Goal: Transaction & Acquisition: Register for event/course

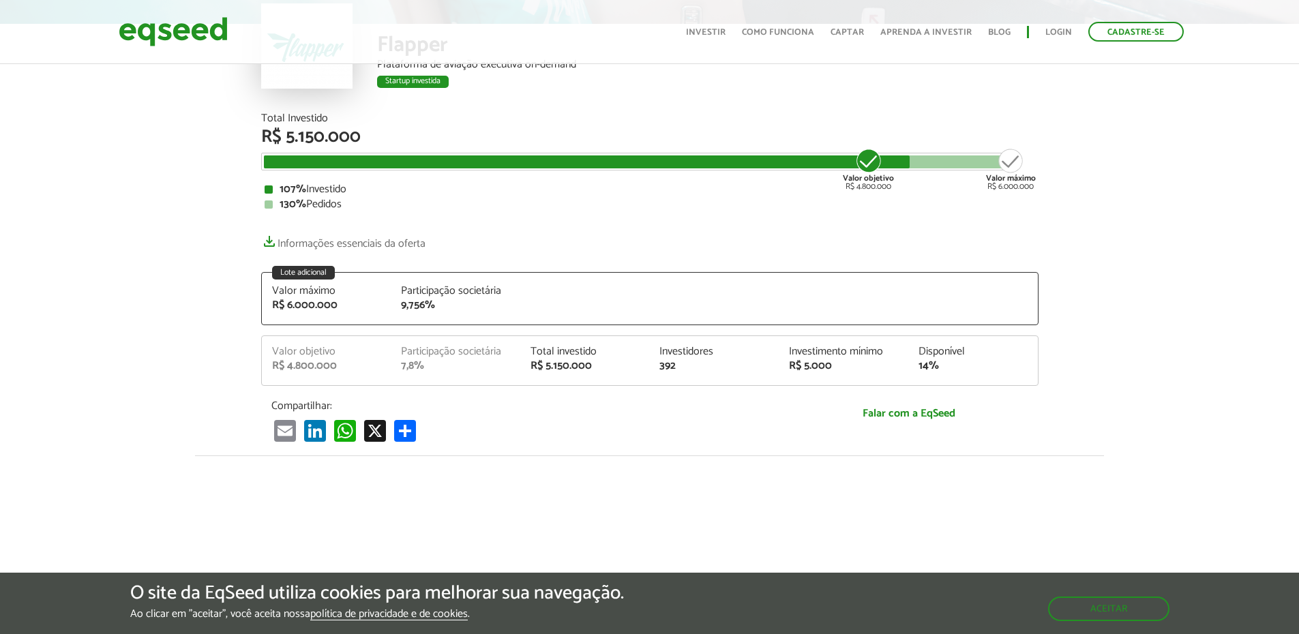
scroll to position [136, 0]
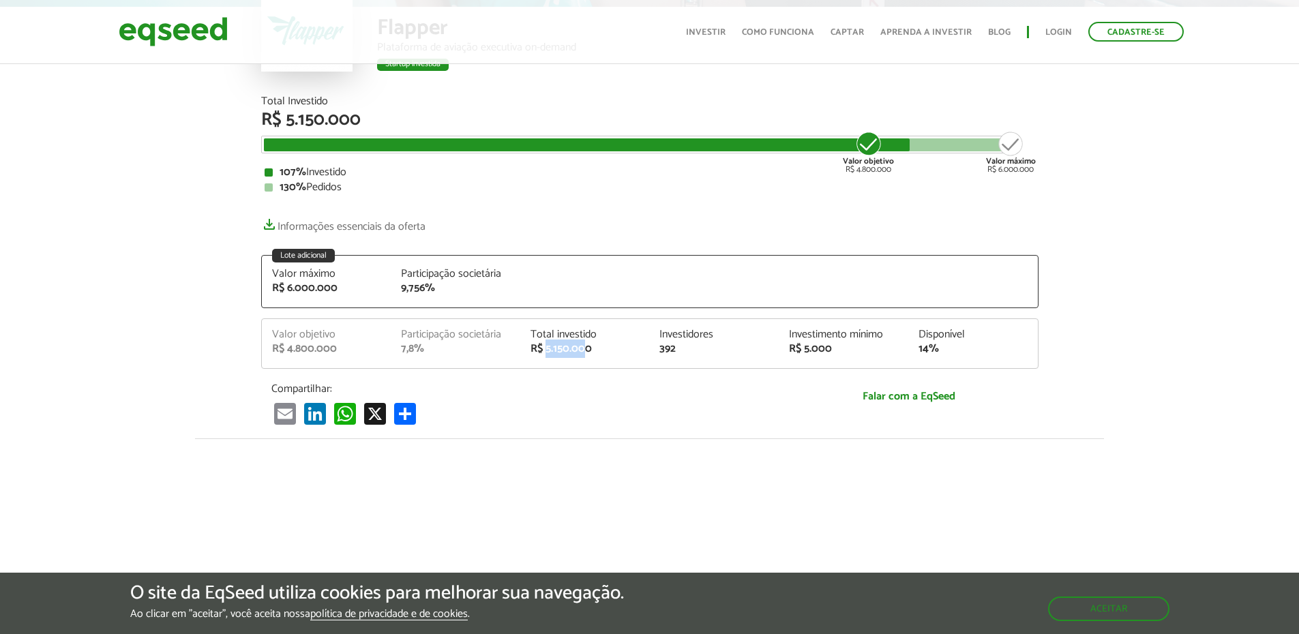
drag, startPoint x: 545, startPoint y: 349, endPoint x: 584, endPoint y: 351, distance: 39.6
type textarea "********"
click at [584, 351] on div "R$ 5.150.000" at bounding box center [585, 349] width 109 height 11
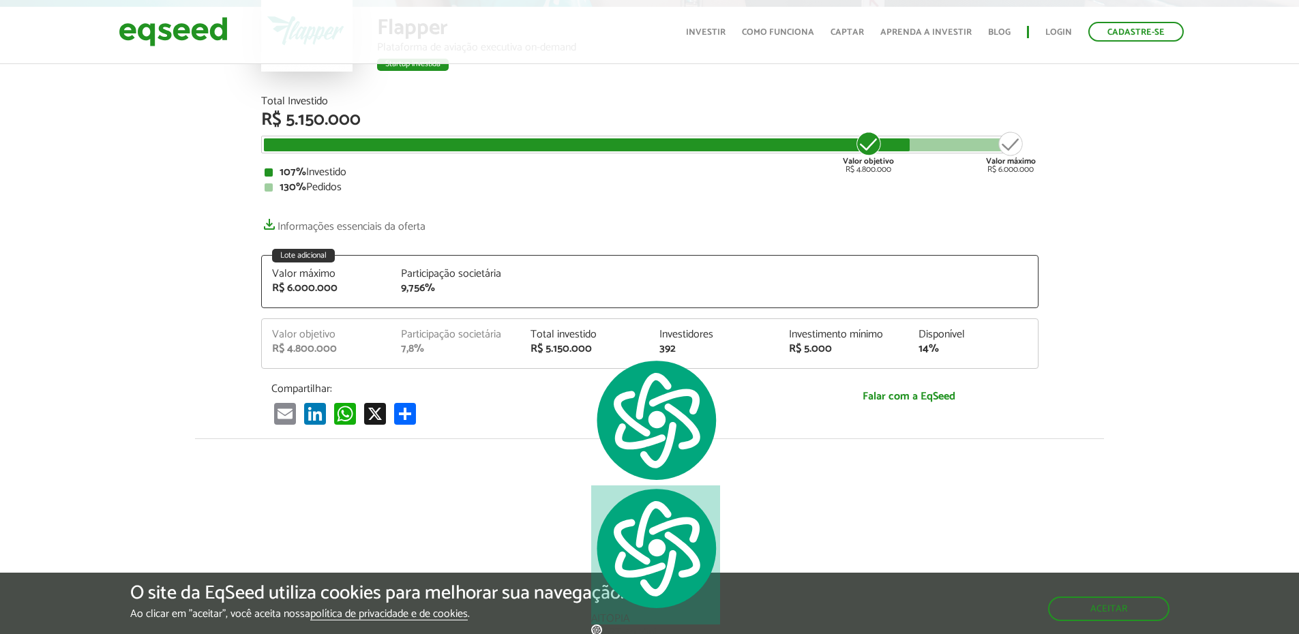
click at [466, 369] on p "Compartilhar:" at bounding box center [520, 389] width 498 height 13
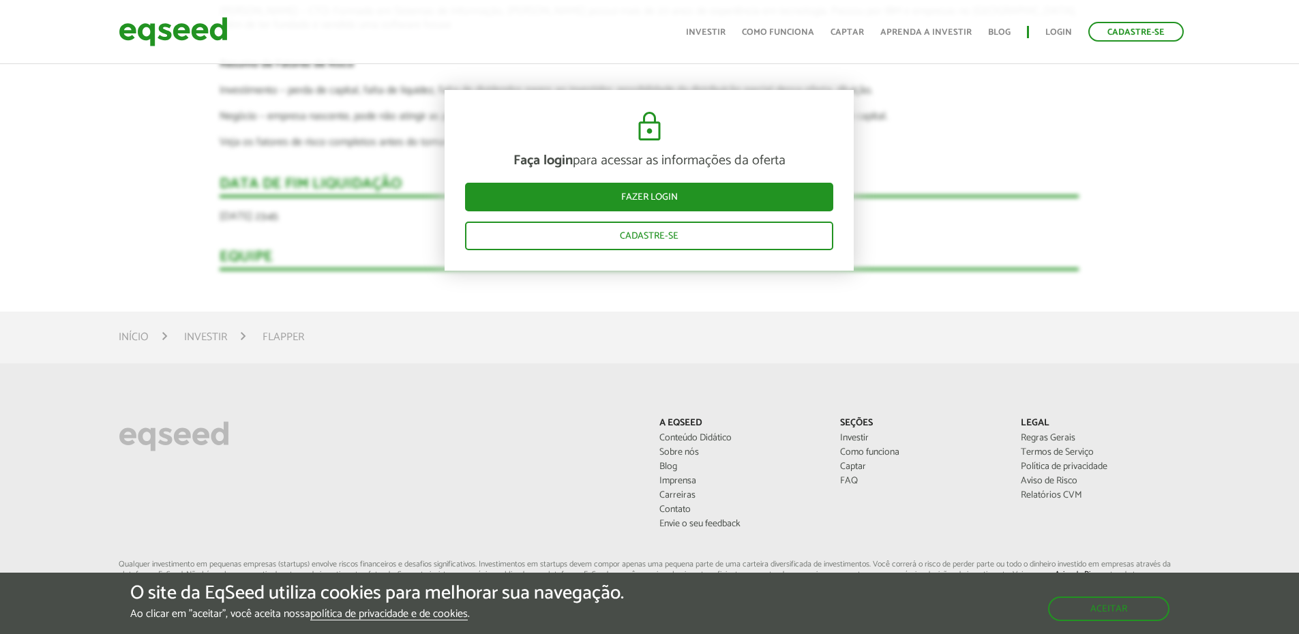
scroll to position [2434, 0]
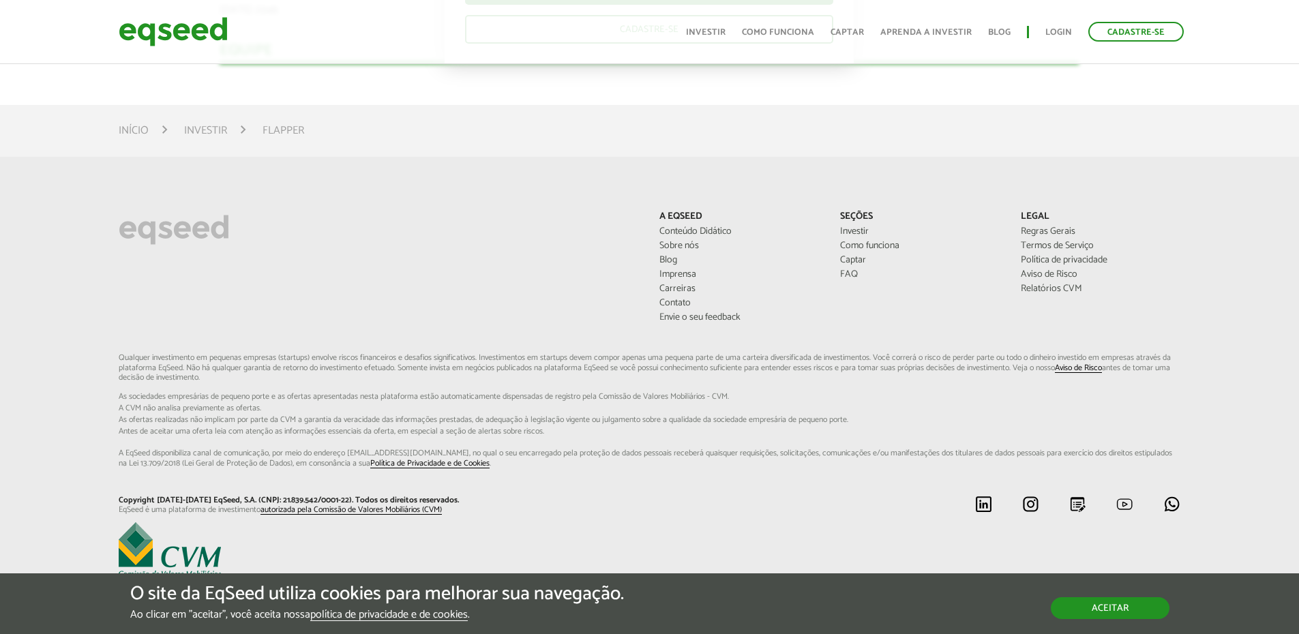
click at [694, 369] on button "Aceitar" at bounding box center [1110, 608] width 119 height 22
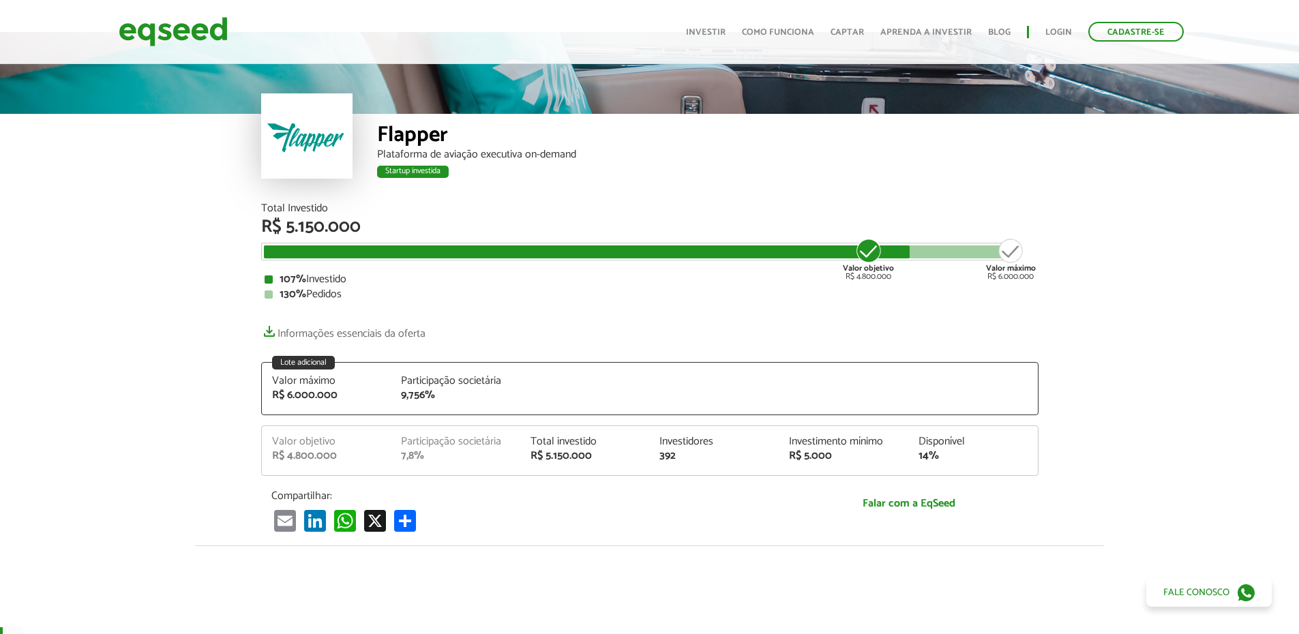
scroll to position [0, 0]
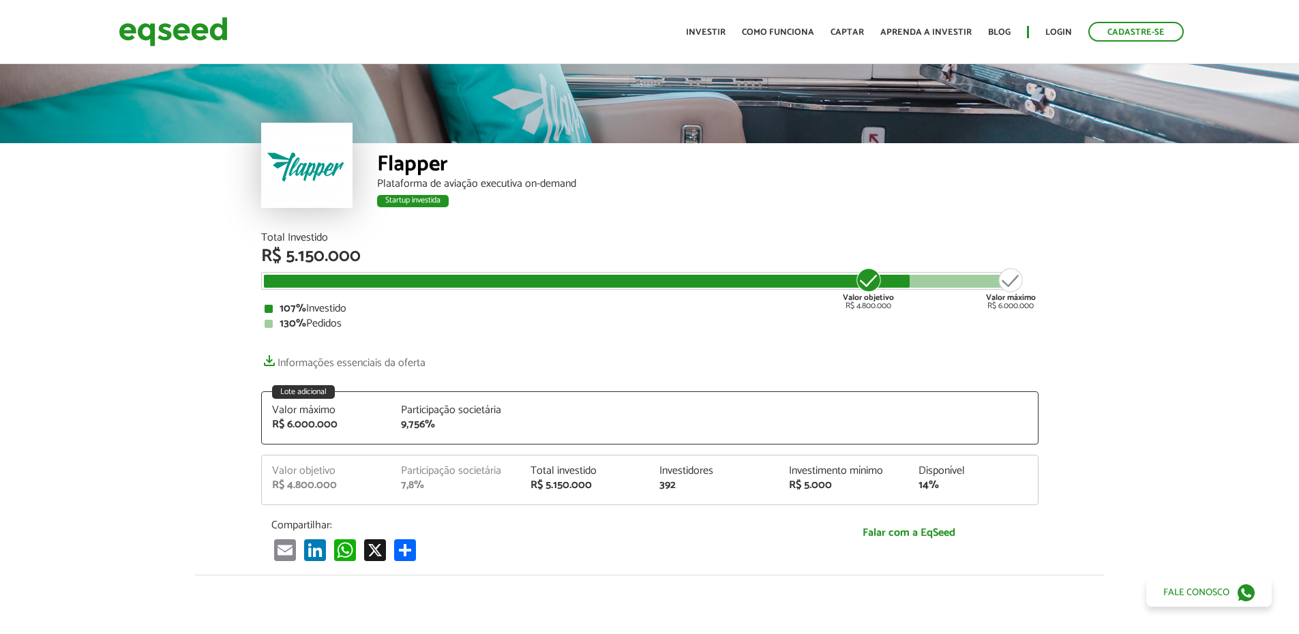
click at [694, 283] on div "Valor objetivo R$ 4.800.000" at bounding box center [868, 289] width 51 height 44
click at [419, 199] on div "Startup investida" at bounding box center [413, 201] width 72 height 12
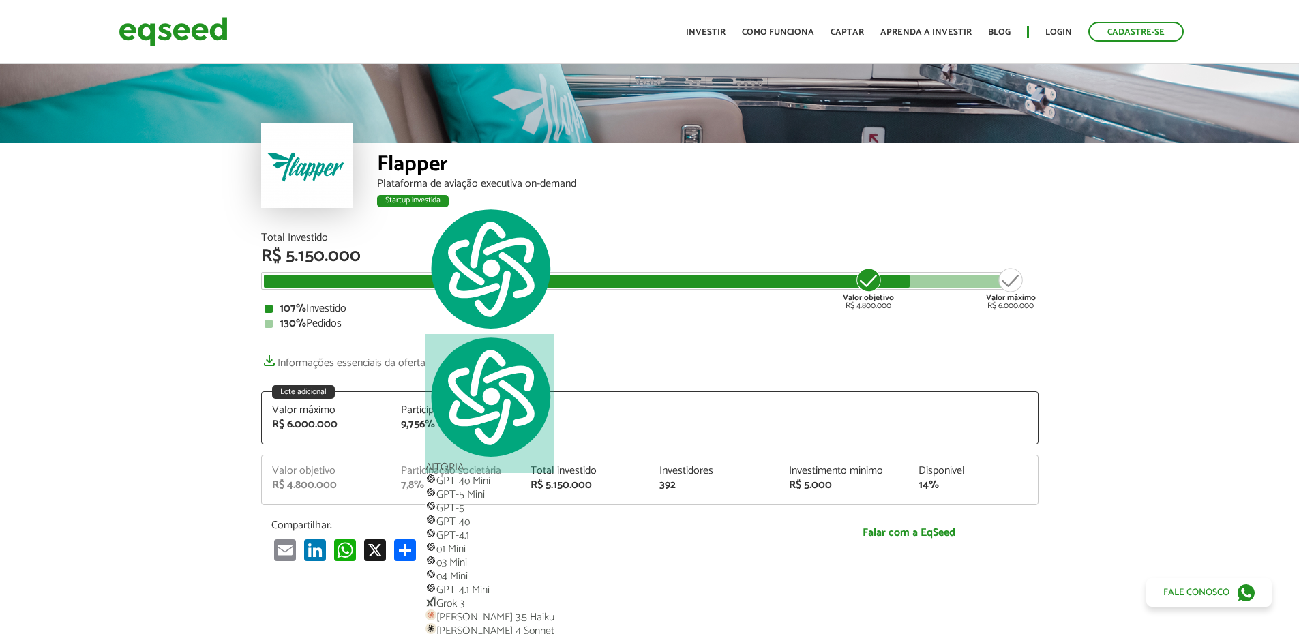
click at [422, 369] on div "7,8%" at bounding box center [455, 485] width 109 height 11
click at [664, 369] on div "392" at bounding box center [713, 485] width 109 height 11
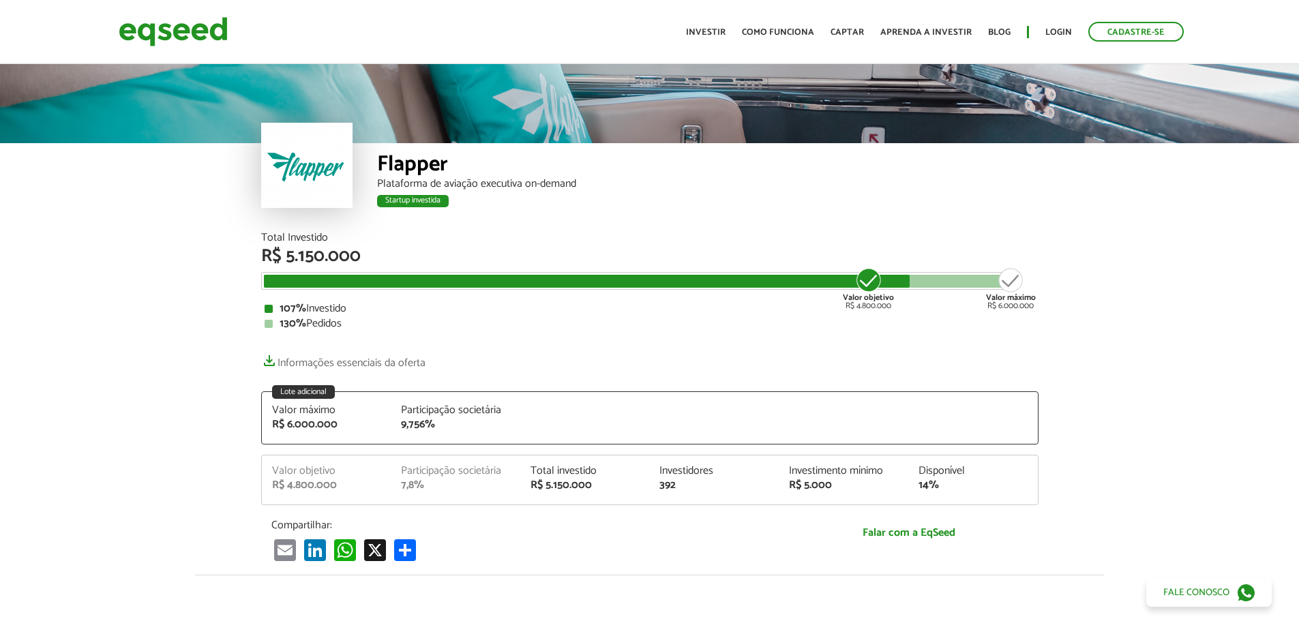
drag, startPoint x: 732, startPoint y: 481, endPoint x: 907, endPoint y: 486, distance: 174.6
click at [694, 369] on div "392" at bounding box center [713, 485] width 109 height 11
click at [694, 369] on div "Valor objetivo R$ 4.800.000 Participação societária 7,8% Total investido R$ 5.1…" at bounding box center [650, 485] width 776 height 39
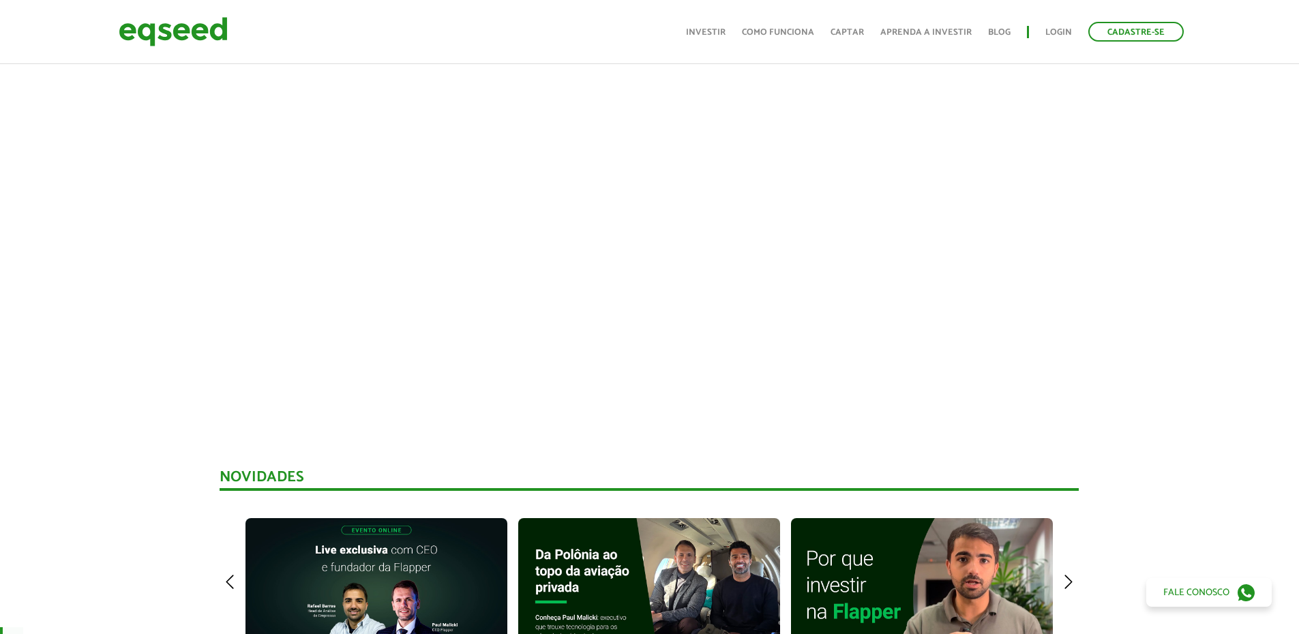
scroll to position [750, 0]
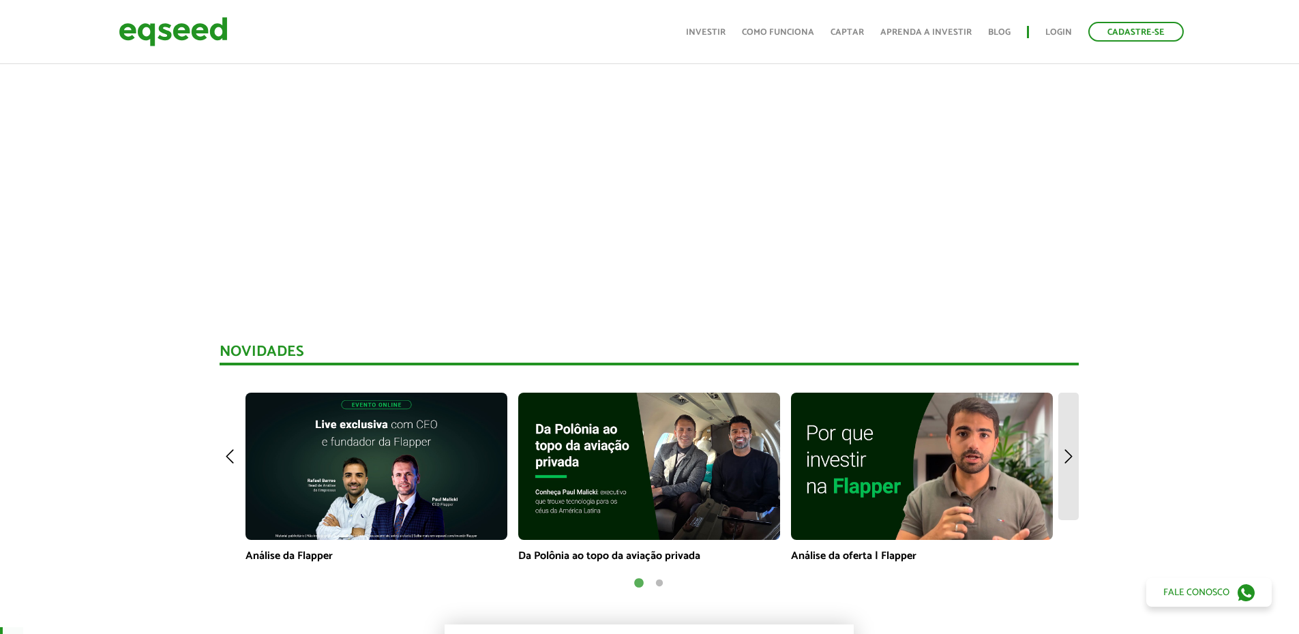
click at [694, 369] on img at bounding box center [1068, 457] width 20 height 128
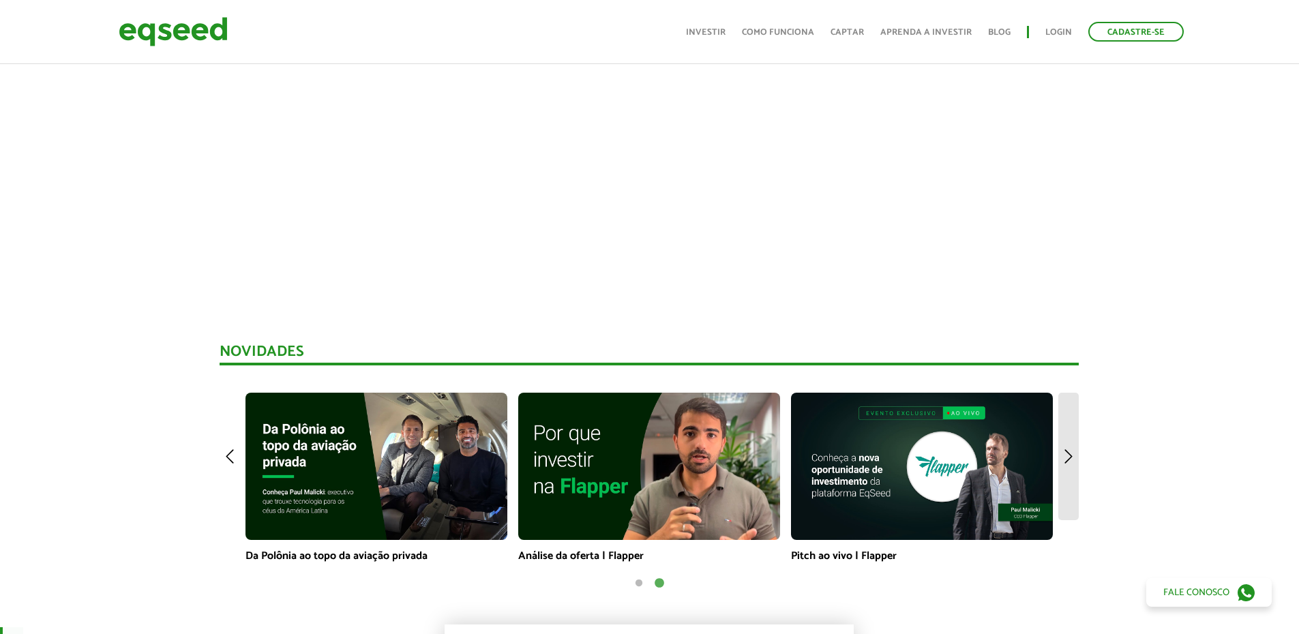
click at [694, 369] on img at bounding box center [1068, 457] width 20 height 128
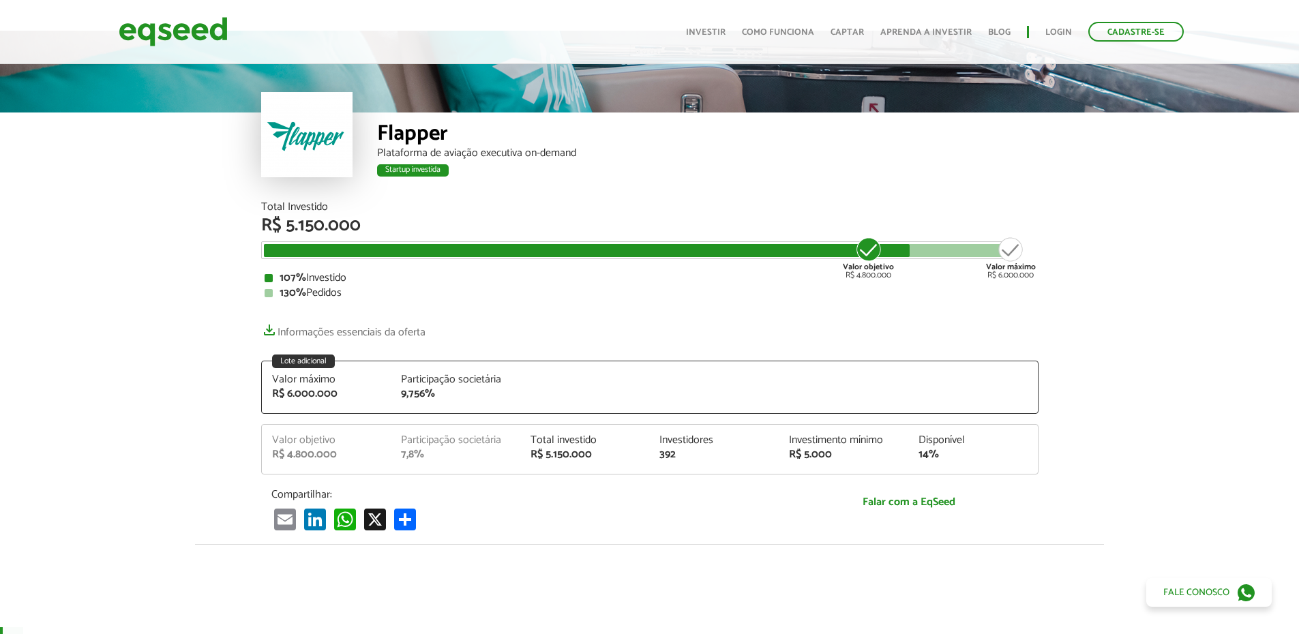
scroll to position [0, 0]
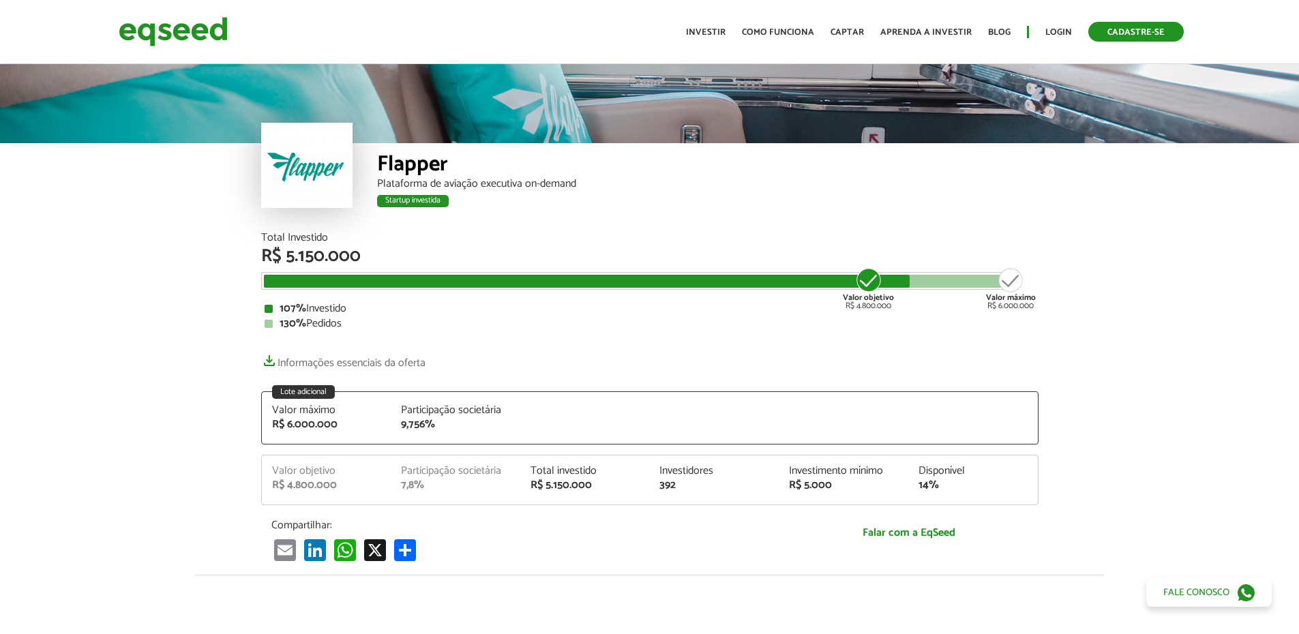
click at [694, 37] on link "Cadastre-se" at bounding box center [1135, 32] width 95 height 20
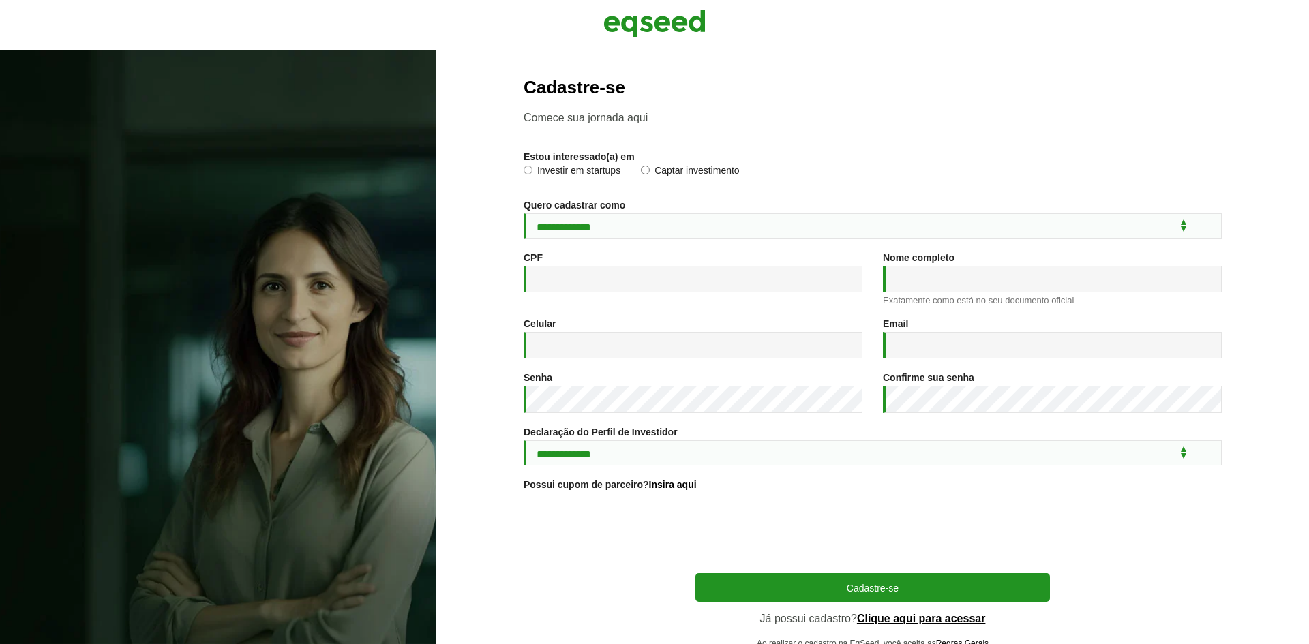
scroll to position [5461, 0]
click at [649, 224] on select "**********" at bounding box center [873, 225] width 698 height 25
select select "***"
click at [524, 213] on select "**********" at bounding box center [873, 225] width 698 height 25
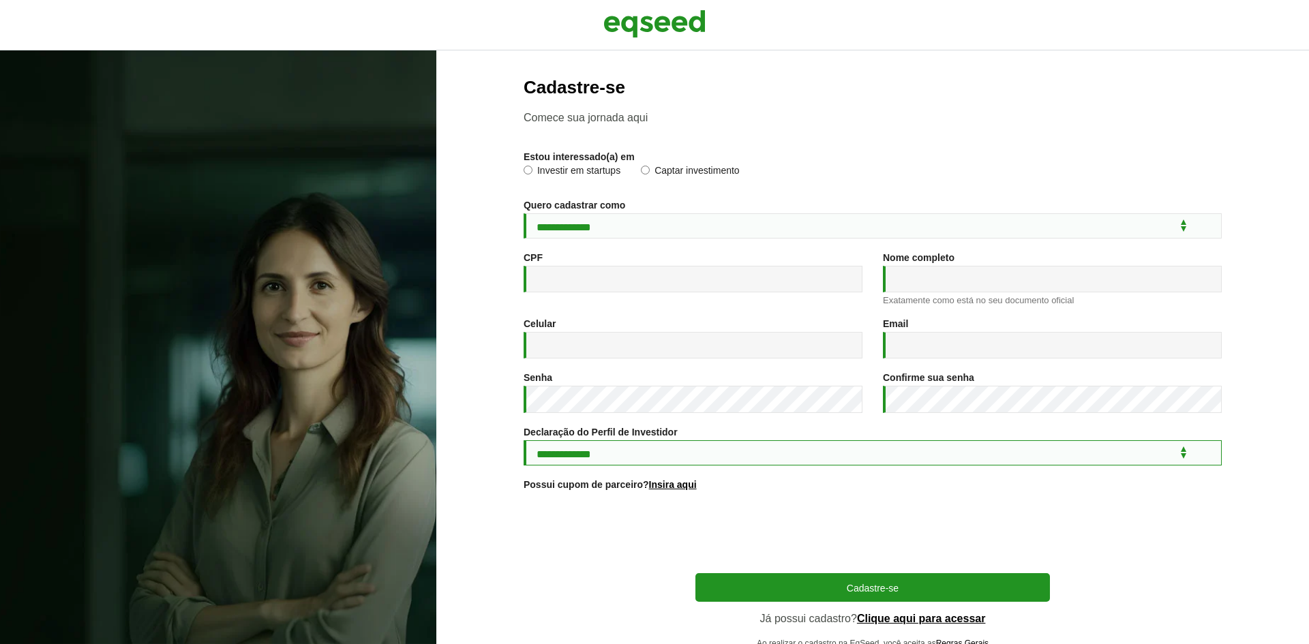
click at [711, 447] on select "**********" at bounding box center [873, 453] width 698 height 25
select select "***"
click at [524, 443] on select "**********" at bounding box center [873, 453] width 698 height 25
click at [606, 280] on input "CPF *" at bounding box center [693, 279] width 339 height 27
type input "**********"
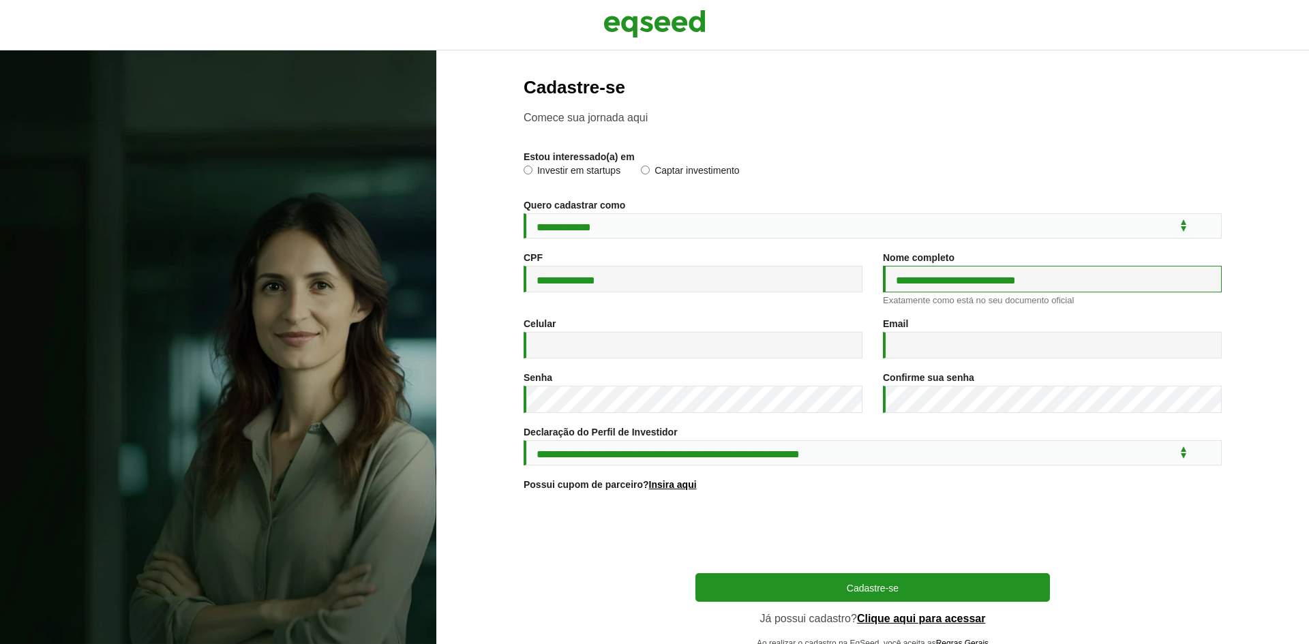
type input "**********"
click at [1157, 455] on select "**********" at bounding box center [873, 453] width 698 height 25
click at [1158, 456] on select "**********" at bounding box center [873, 453] width 698 height 25
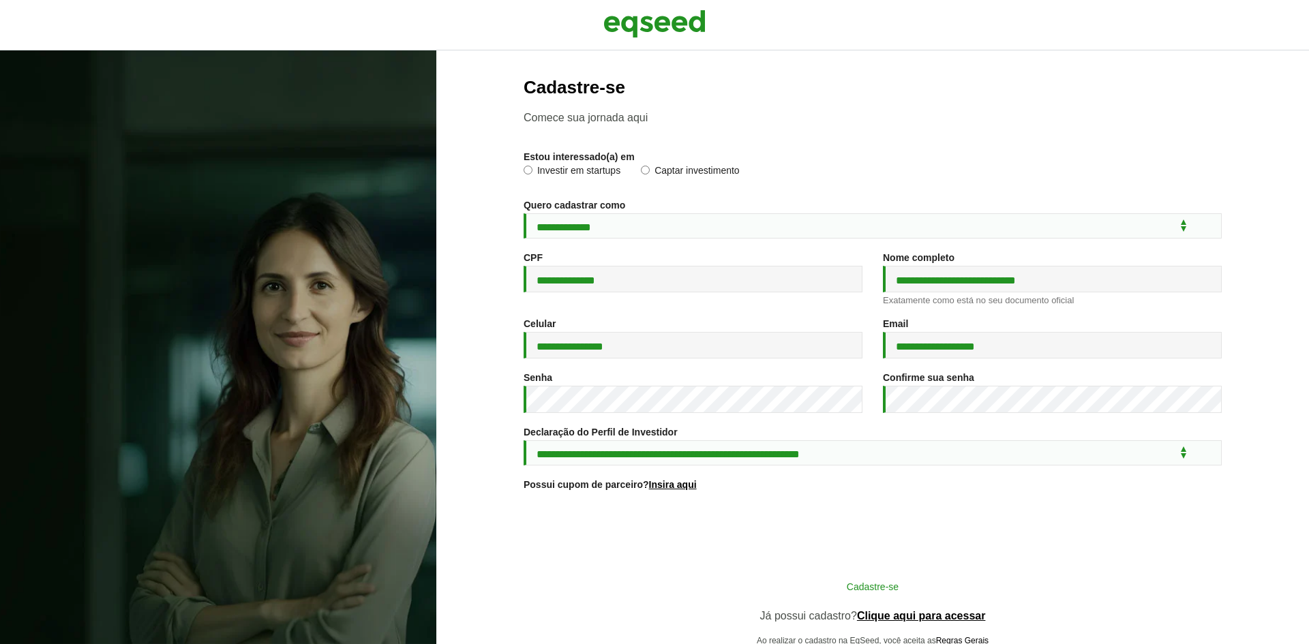
click at [885, 593] on button "Cadastre-se" at bounding box center [873, 587] width 355 height 26
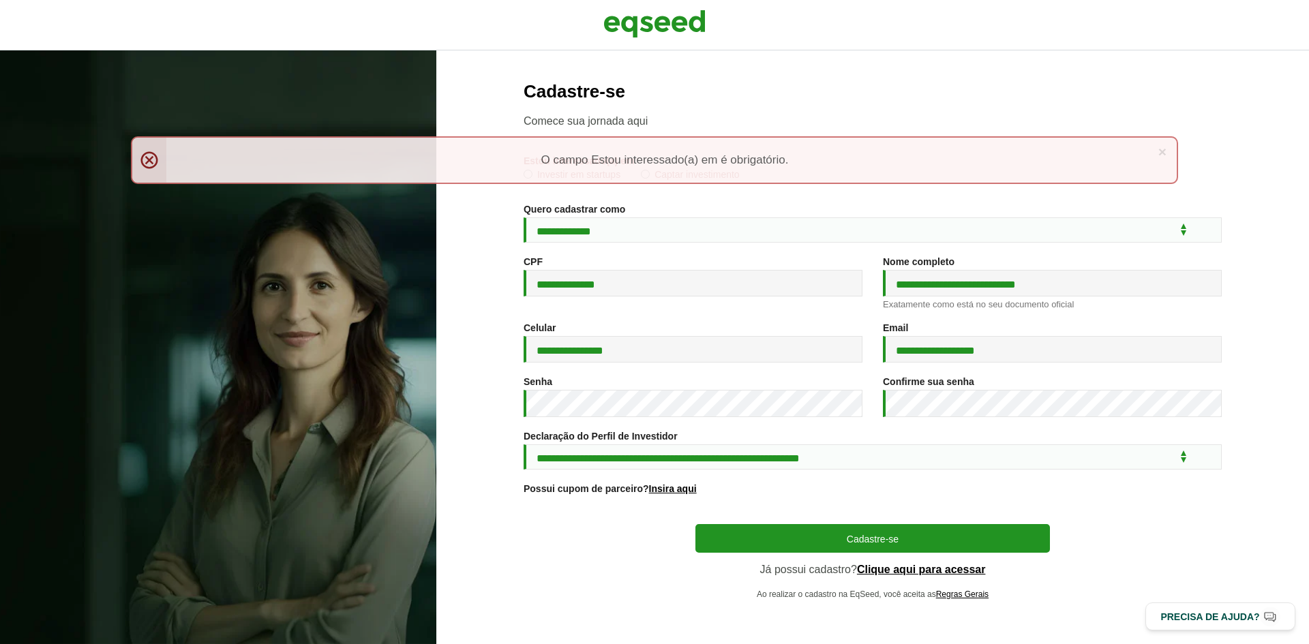
scroll to position [5584, 0]
click at [959, 175] on div "× Menssagem de erro O campo Estou interessado(a) em é obrigatório." at bounding box center [655, 160] width 1048 height 48
click at [603, 186] on div "× Menssagem de erro O campo Estou interessado(a) em é obrigatório." at bounding box center [655, 166] width 1048 height 61
click at [522, 153] on div "× Menssagem de erro O campo Estou interessado(a) em é obrigatório." at bounding box center [655, 160] width 1048 height 48
click at [150, 159] on div "× Menssagem de erro O campo Estou interessado(a) em é obrigatório." at bounding box center [655, 160] width 1048 height 48
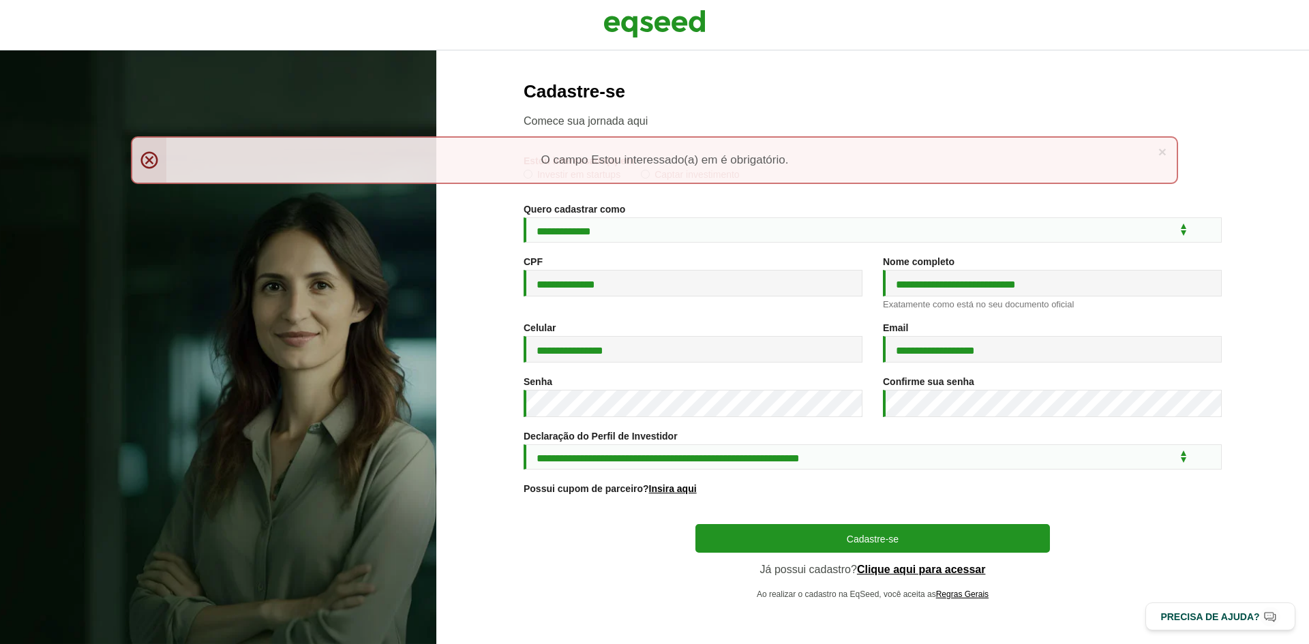
click at [150, 161] on div "× Menssagem de erro O campo Estou interessado(a) em é obrigatório." at bounding box center [655, 160] width 1048 height 48
type textarea "*"
click at [150, 162] on div "× Menssagem de erro O campo Estou interessado(a) em é obrigatório." at bounding box center [655, 160] width 1048 height 48
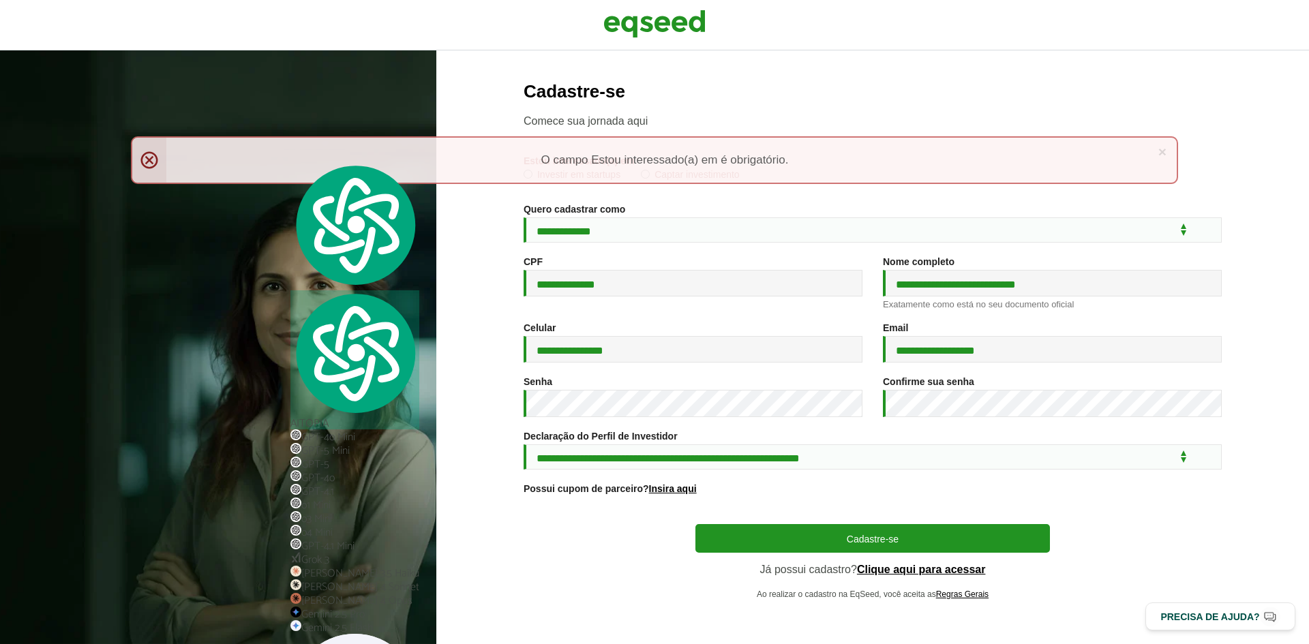
click at [547, 136] on div "× Menssagem de erro O campo Estou interessado(a) em é obrigatório." at bounding box center [655, 160] width 1048 height 48
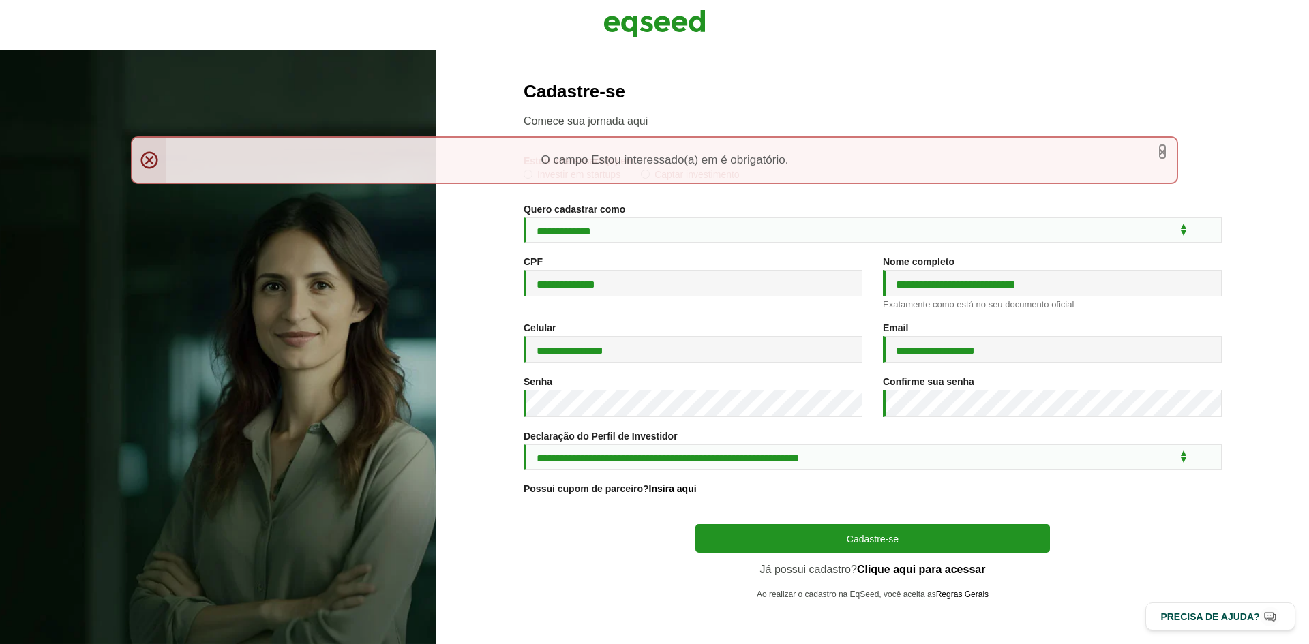
click at [1166, 151] on link "×" at bounding box center [1163, 152] width 8 height 14
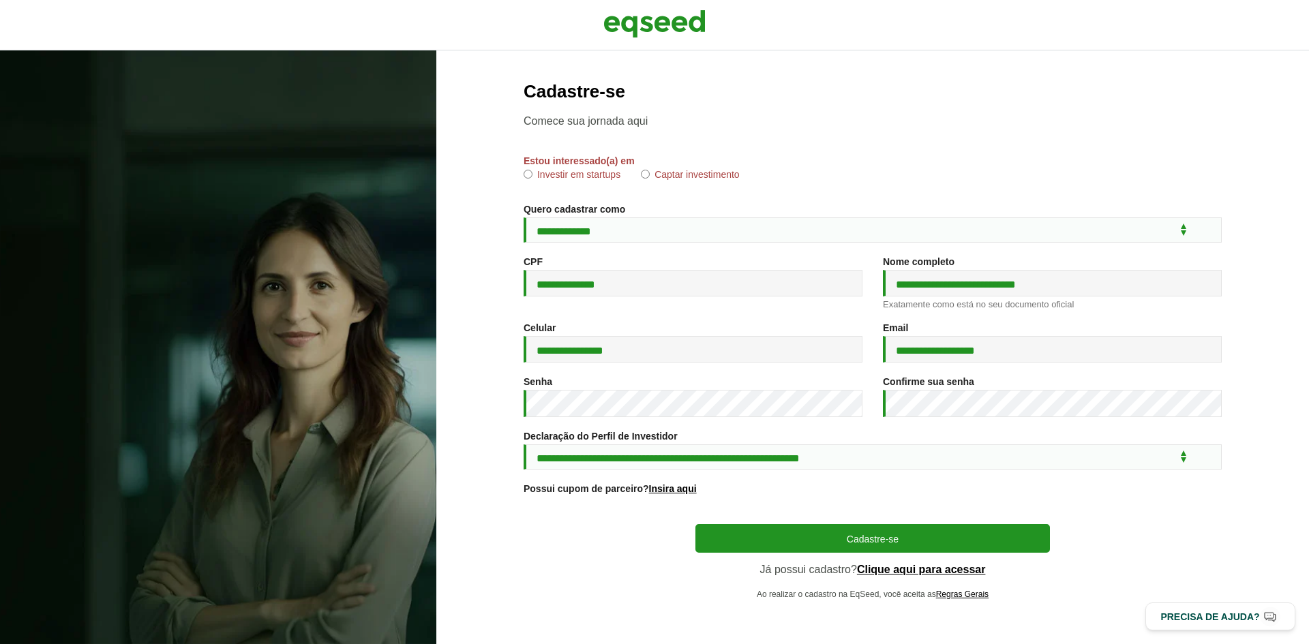
click at [606, 173] on label "Investir em startups" at bounding box center [572, 177] width 97 height 14
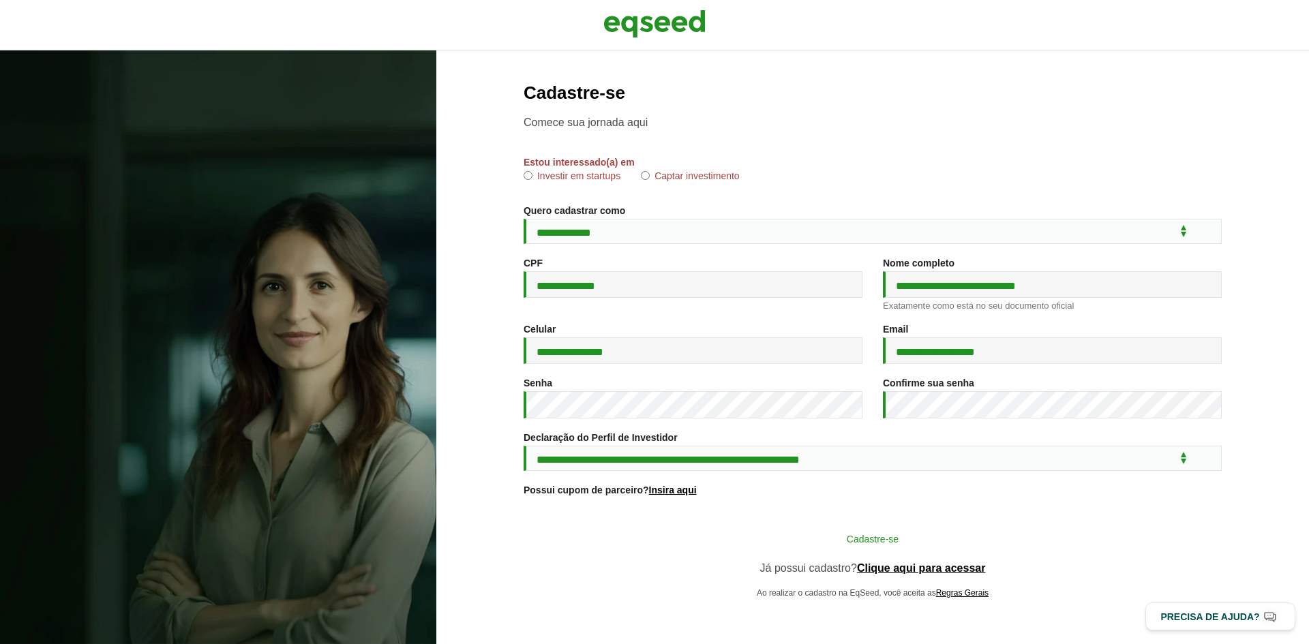
click at [841, 544] on button "Cadastre-se" at bounding box center [873, 539] width 355 height 26
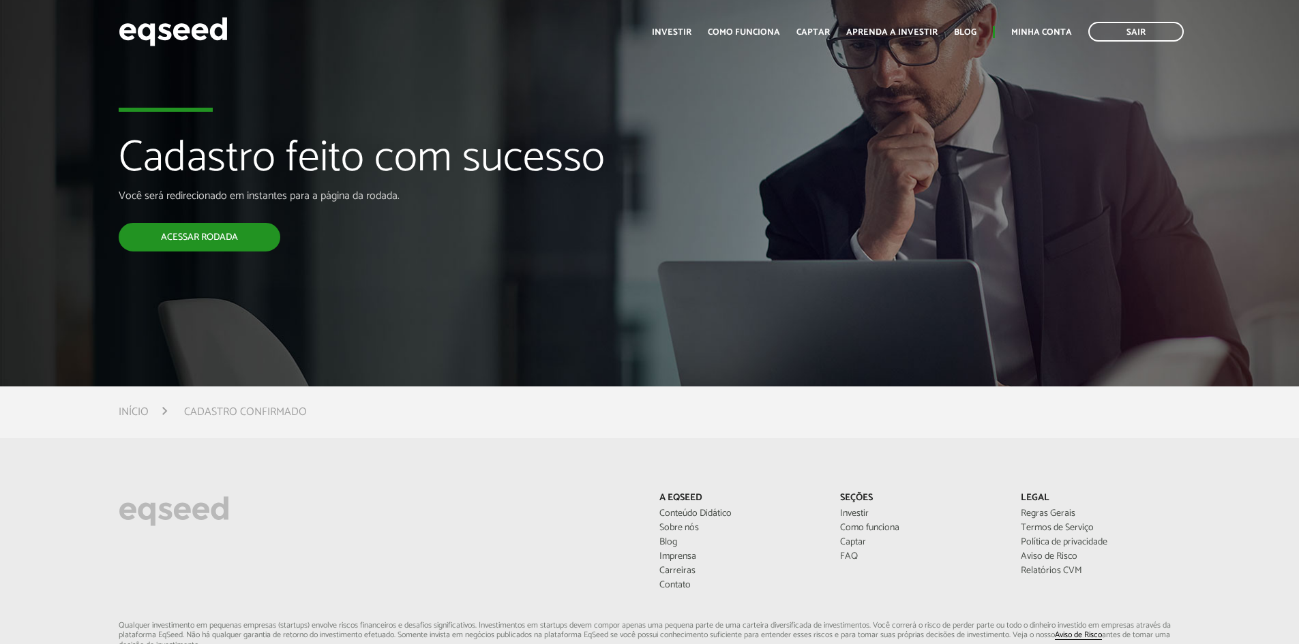
scroll to position [5584, 0]
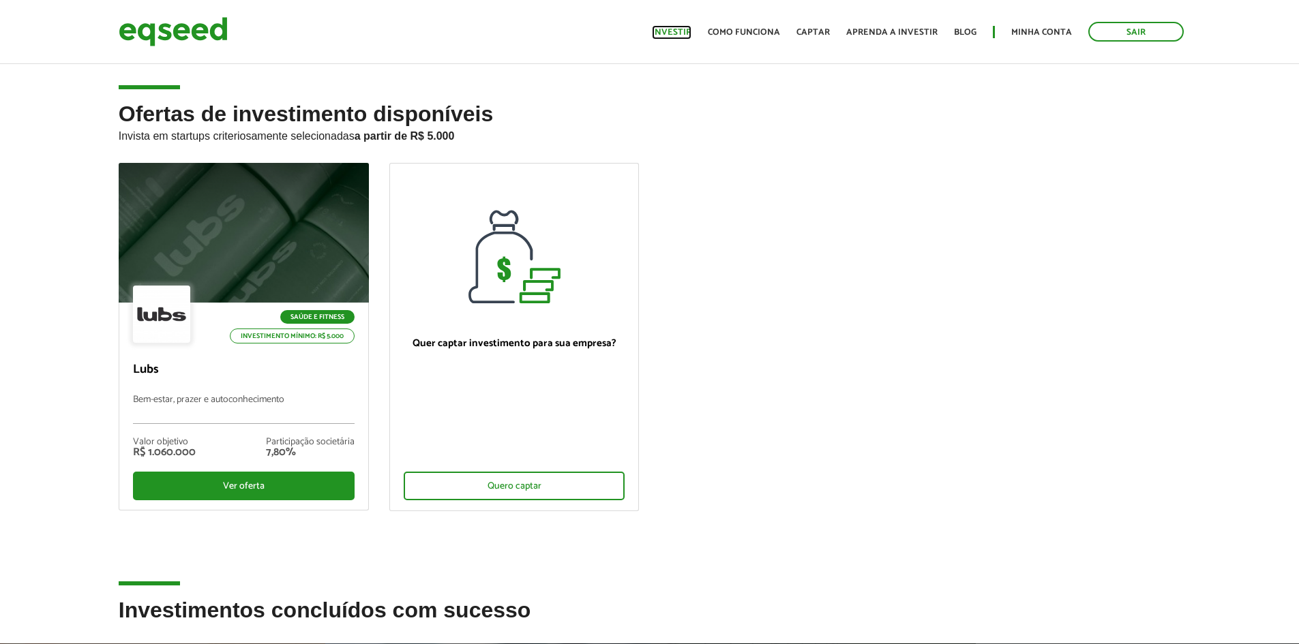
click at [685, 37] on link "Investir" at bounding box center [672, 32] width 40 height 9
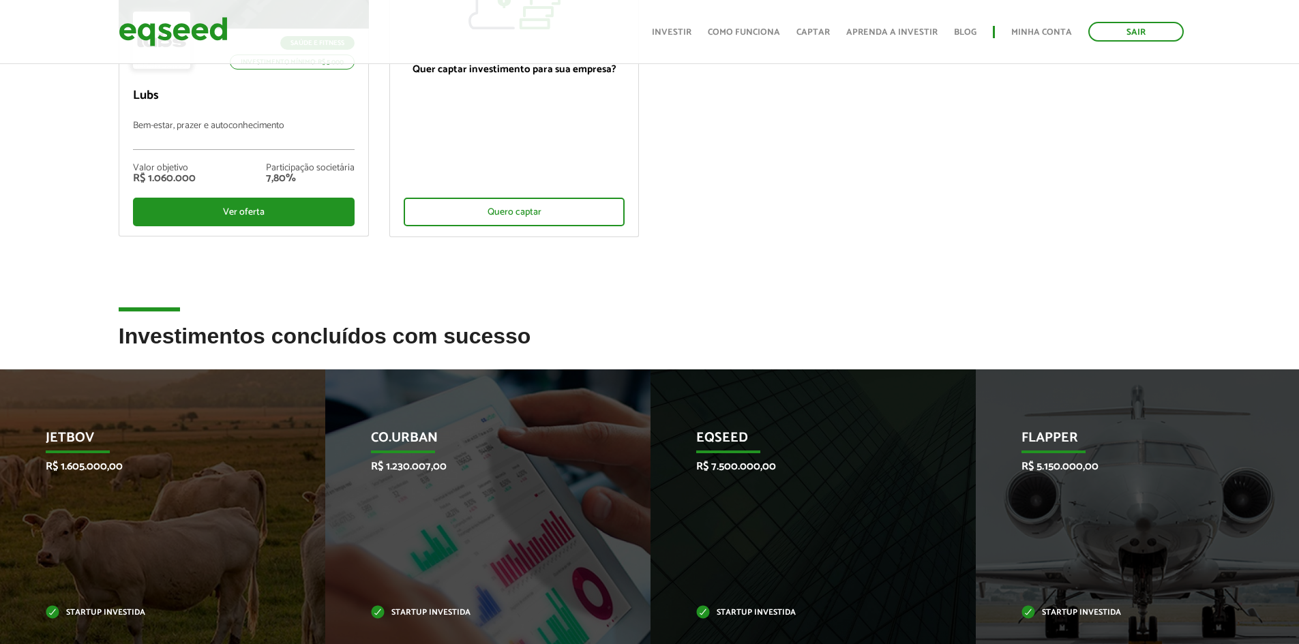
scroll to position [409, 0]
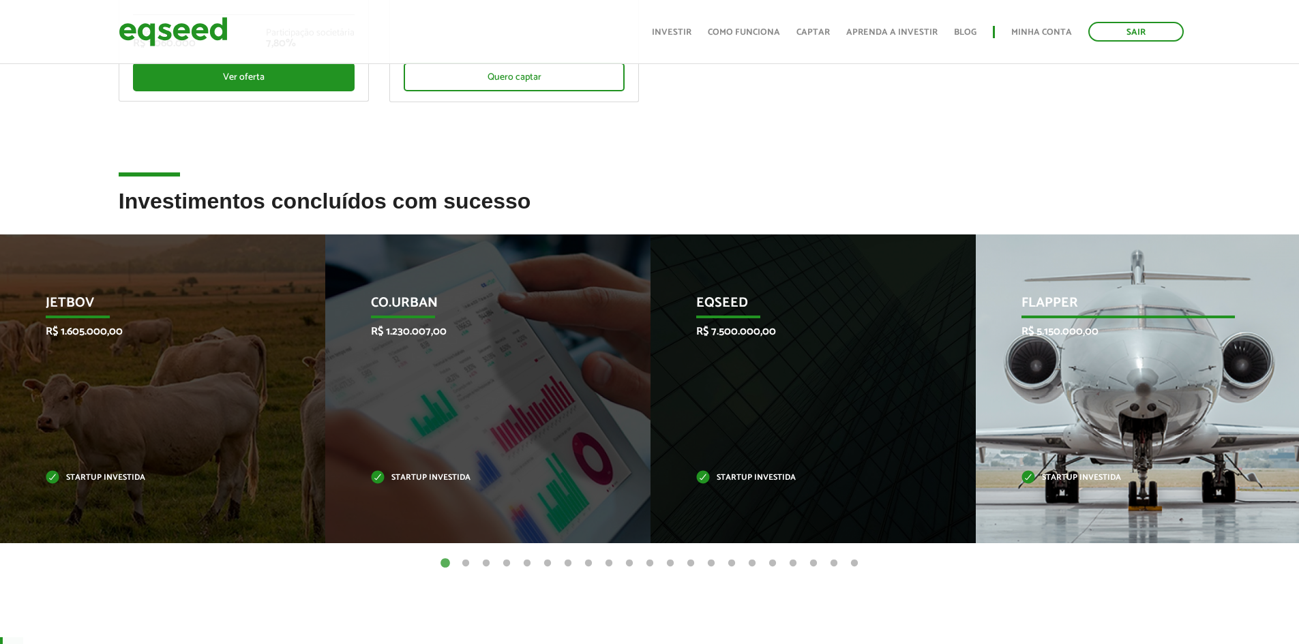
click at [1114, 361] on div "Flapper R$ 5.150.000,00 Startup investida" at bounding box center [1128, 389] width 305 height 309
click at [1090, 480] on p "Startup investida" at bounding box center [1128, 479] width 213 height 8
click at [1090, 338] on p "R$ 5.150.000,00" at bounding box center [1128, 331] width 213 height 13
click at [1125, 337] on p "R$ 5.150.000,00" at bounding box center [1128, 331] width 213 height 13
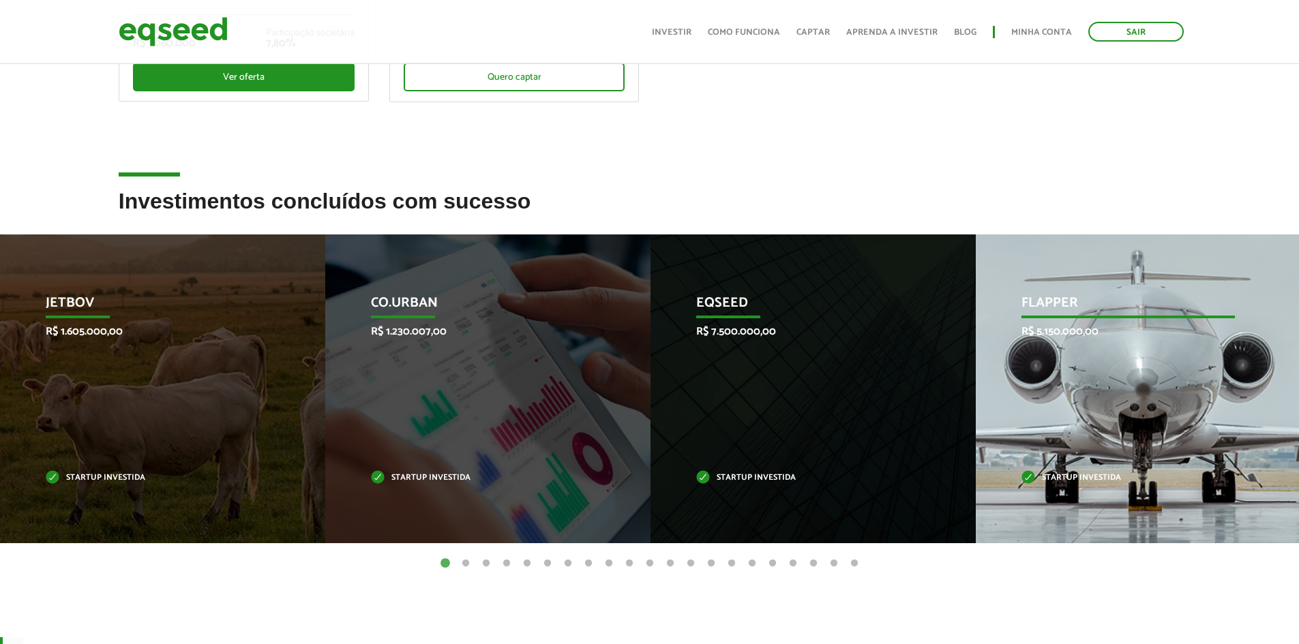
click at [1125, 334] on p "R$ 5.150.000,00" at bounding box center [1128, 331] width 213 height 13
click at [1129, 338] on p "R$ 5.150.000,00" at bounding box center [1128, 331] width 213 height 13
click at [1129, 340] on div "Flapper R$ 5.150.000,00 Startup investida" at bounding box center [1128, 389] width 305 height 309
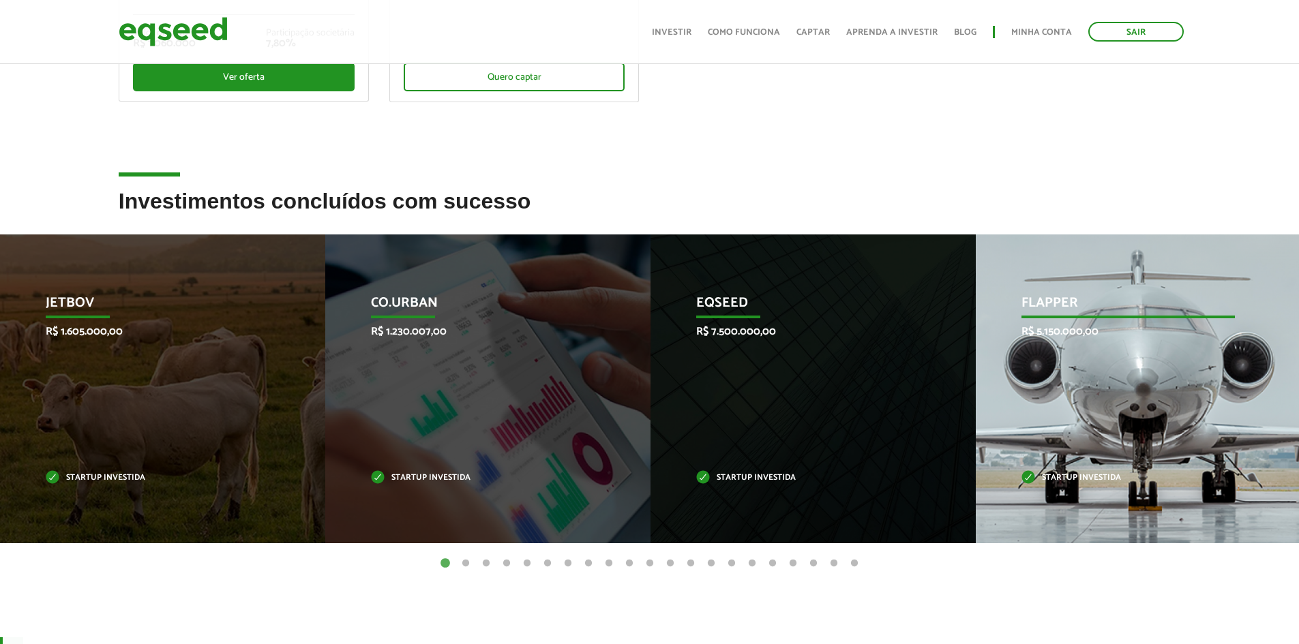
click at [1128, 340] on div "Flapper R$ 5.150.000,00 Startup investida" at bounding box center [1128, 389] width 305 height 309
click at [1129, 340] on div "Flapper R$ 5.150.000,00 Startup investida" at bounding box center [1128, 389] width 305 height 309
click at [1129, 338] on div "Flapper R$ 5.150.000,00 Startup investida" at bounding box center [1128, 389] width 305 height 309
click at [1103, 355] on div "Flapper R$ 5.150.000,00 Startup investida" at bounding box center [1129, 389] width 305 height 309
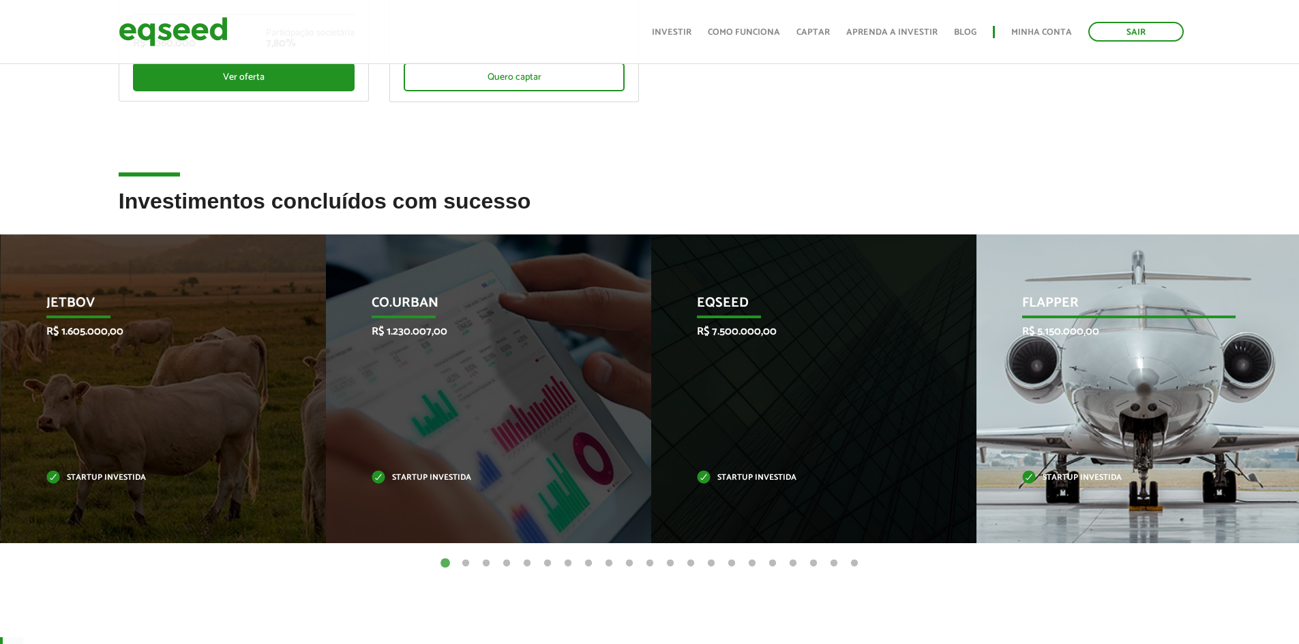
click at [1103, 355] on div "Flapper R$ 5.150.000,00 Startup investida" at bounding box center [1129, 389] width 305 height 309
drag, startPoint x: 1103, startPoint y: 355, endPoint x: 1113, endPoint y: 348, distance: 11.7
click at [1103, 356] on div "Flapper R$ 5.150.000,00 Startup investida" at bounding box center [1128, 389] width 305 height 309
click at [1125, 344] on div "Flapper R$ 5.150.000,00 Startup investida" at bounding box center [1128, 389] width 305 height 309
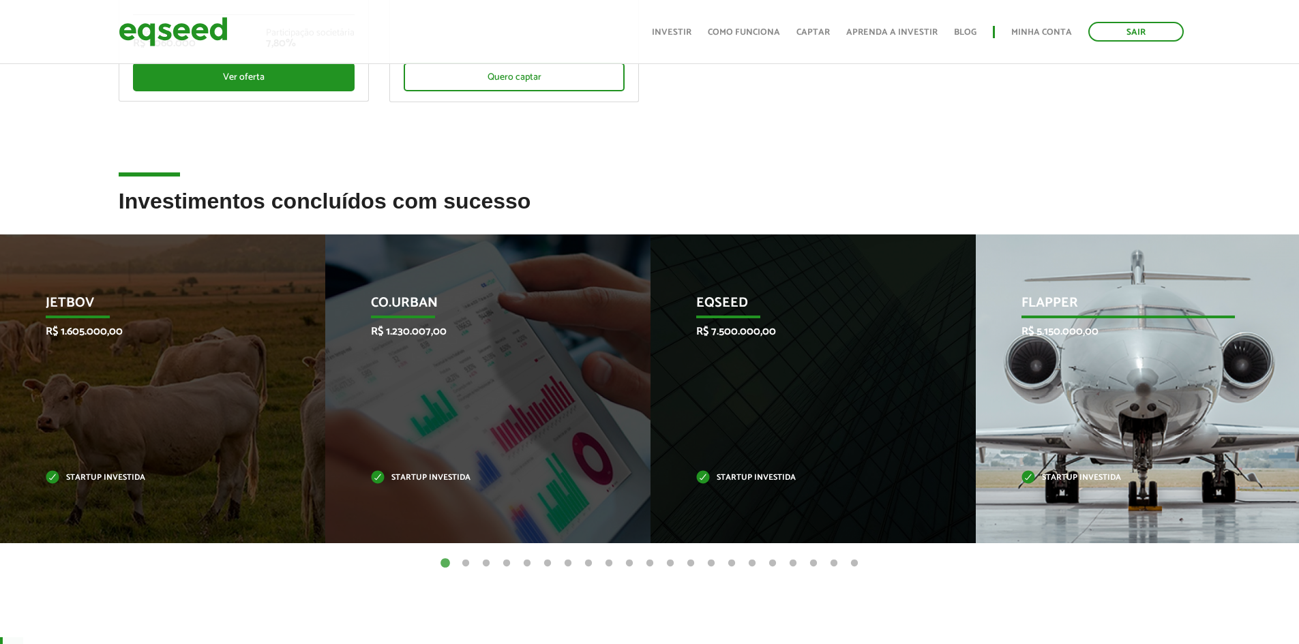
click at [1131, 375] on div "Flapper R$ 5.150.000,00 Startup investida" at bounding box center [1128, 389] width 305 height 309
click at [1131, 374] on div "Flapper R$ 5.150.000,00 Startup investida" at bounding box center [1128, 389] width 305 height 309
click at [1082, 308] on p "Flapper" at bounding box center [1128, 306] width 213 height 23
drag, startPoint x: 1082, startPoint y: 308, endPoint x: 1064, endPoint y: 431, distance: 124.7
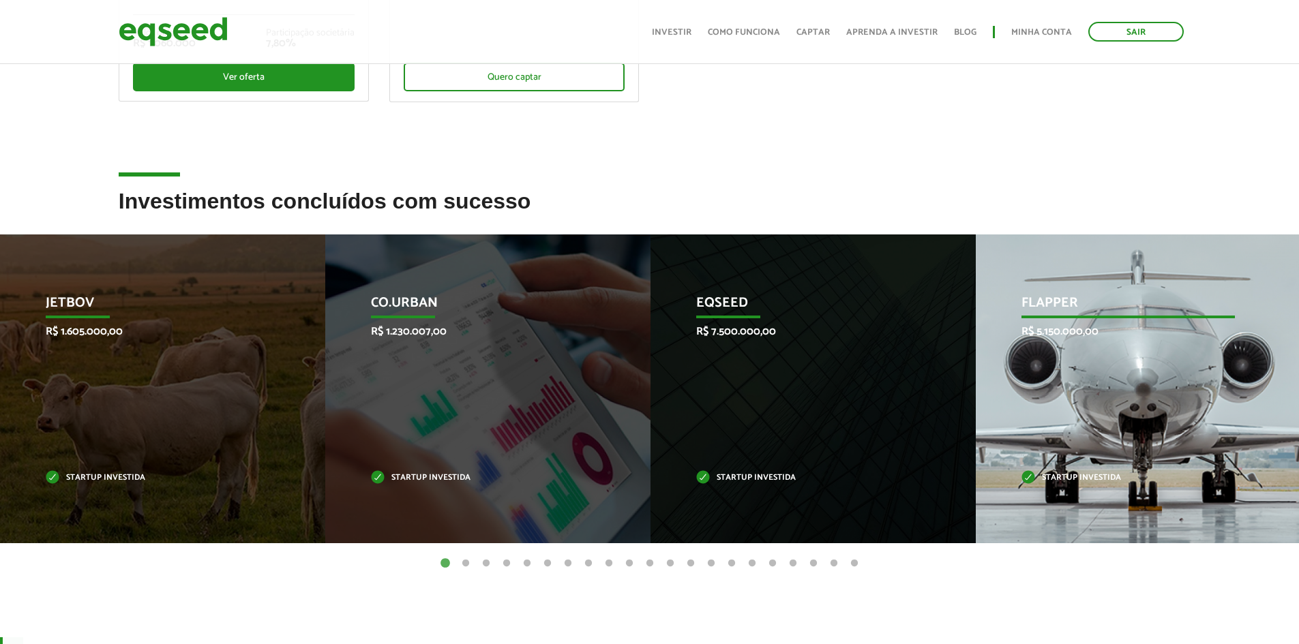
click at [1082, 316] on p "Flapper" at bounding box center [1128, 306] width 213 height 23
drag, startPoint x: 1060, startPoint y: 456, endPoint x: 1080, endPoint y: 491, distance: 40.6
click at [1069, 471] on div "Flapper R$ 5.150.000,00 Startup investida" at bounding box center [1128, 389] width 305 height 309
click at [1075, 481] on p "Startup investida" at bounding box center [1127, 479] width 213 height 8
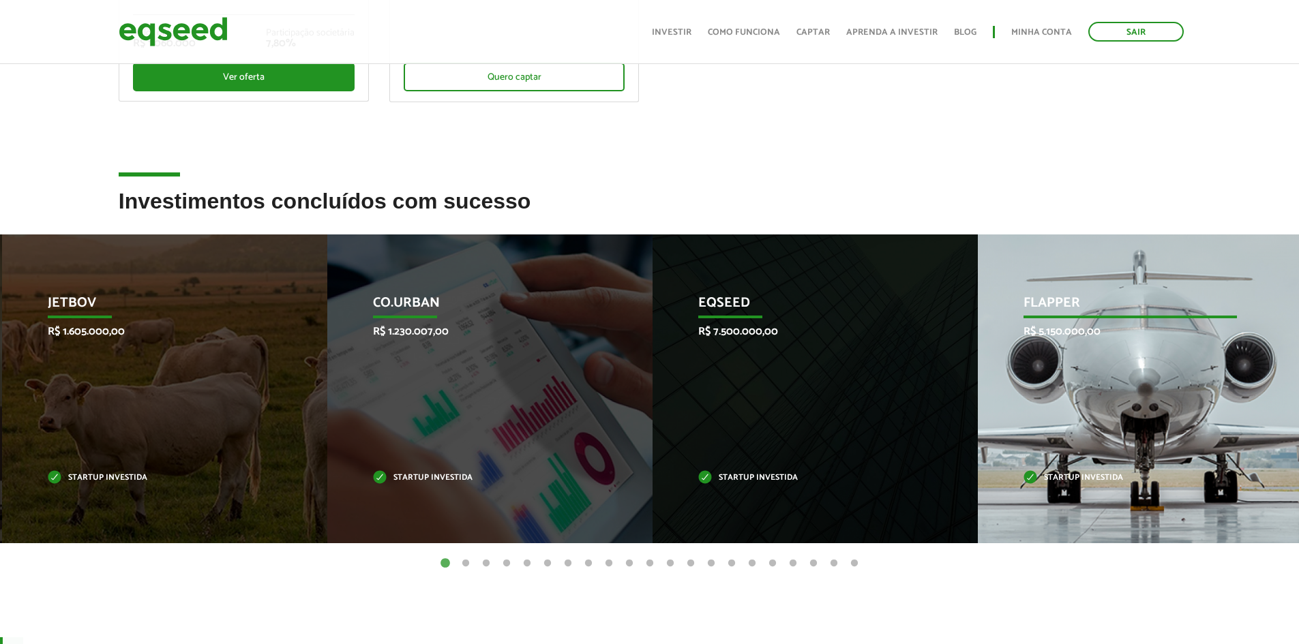
drag, startPoint x: 1079, startPoint y: 482, endPoint x: 1243, endPoint y: 497, distance: 165.0
click at [1141, 492] on div "Flapper R$ 5.150.000,00 Startup investida" at bounding box center [1130, 389] width 305 height 309
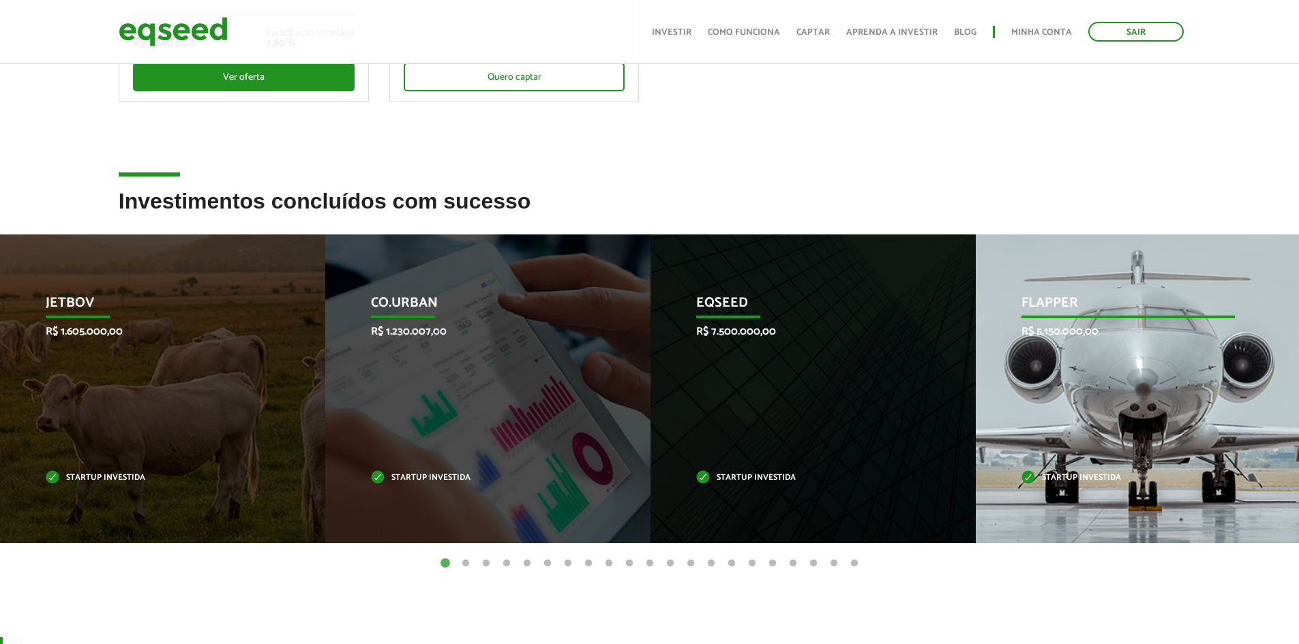
drag, startPoint x: 1243, startPoint y: 497, endPoint x: 1210, endPoint y: 509, distance: 35.4
click at [1243, 498] on div "Flapper R$ 5.150.000,00 Startup investida" at bounding box center [1128, 389] width 305 height 309
drag, startPoint x: 1210, startPoint y: 509, endPoint x: 1166, endPoint y: 509, distance: 44.3
click at [1160, 511] on div "Flapper R$ 5.150.000,00 Startup investida" at bounding box center [1128, 389] width 305 height 309
drag, startPoint x: 1232, startPoint y: 492, endPoint x: 1181, endPoint y: 363, distance: 139.1
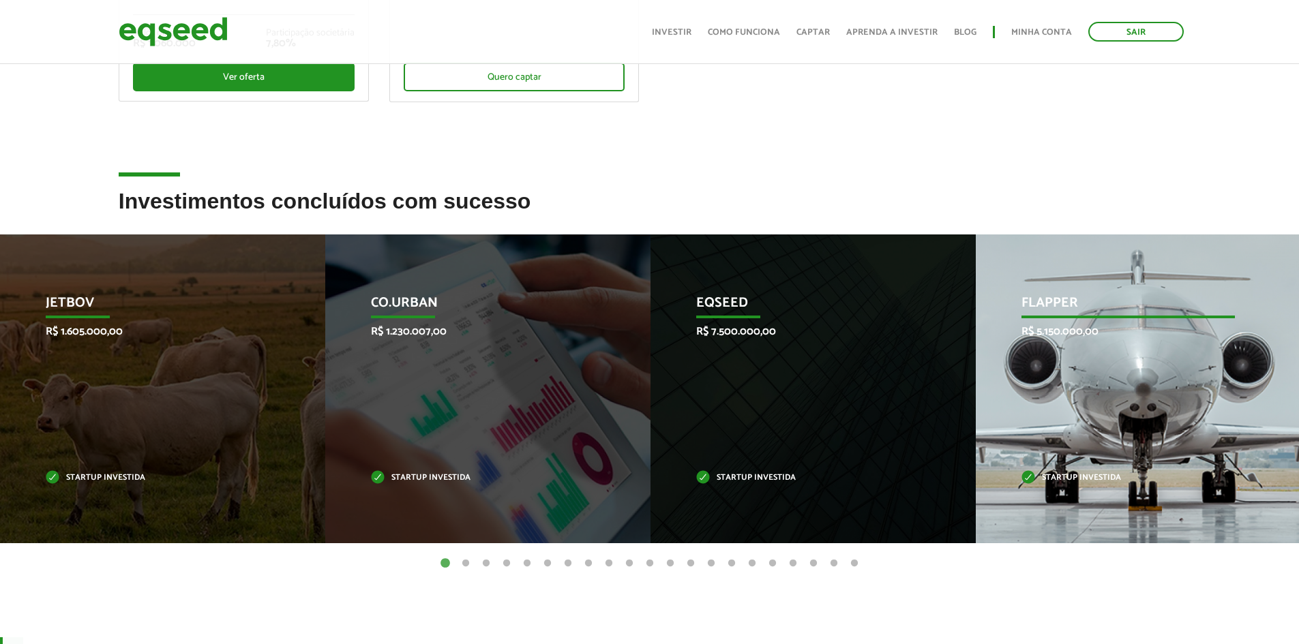
click at [1232, 490] on div "Flapper R$ 5.150.000,00 Startup investida" at bounding box center [1128, 389] width 305 height 309
click at [1163, 342] on div "Flapper R$ 5.150.000,00 Startup investida" at bounding box center [1128, 389] width 305 height 309
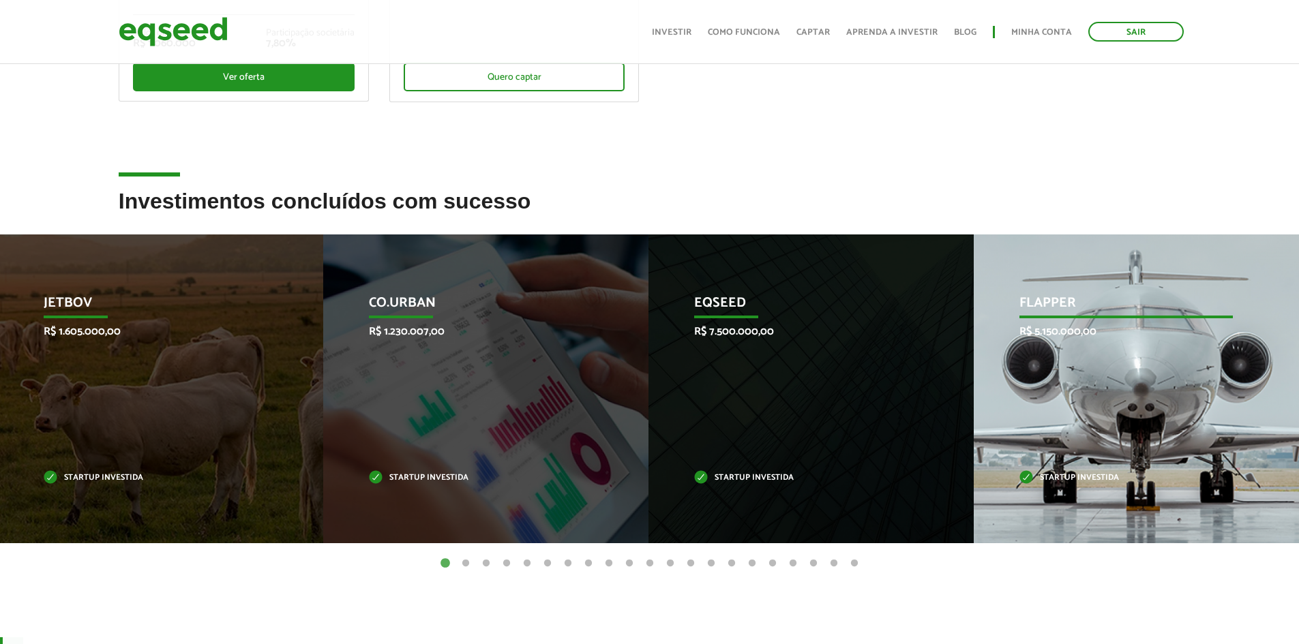
drag, startPoint x: 1157, startPoint y: 332, endPoint x: 1104, endPoint y: 366, distance: 62.2
click at [1150, 338] on p "R$ 5.150.000,00" at bounding box center [1126, 331] width 213 height 13
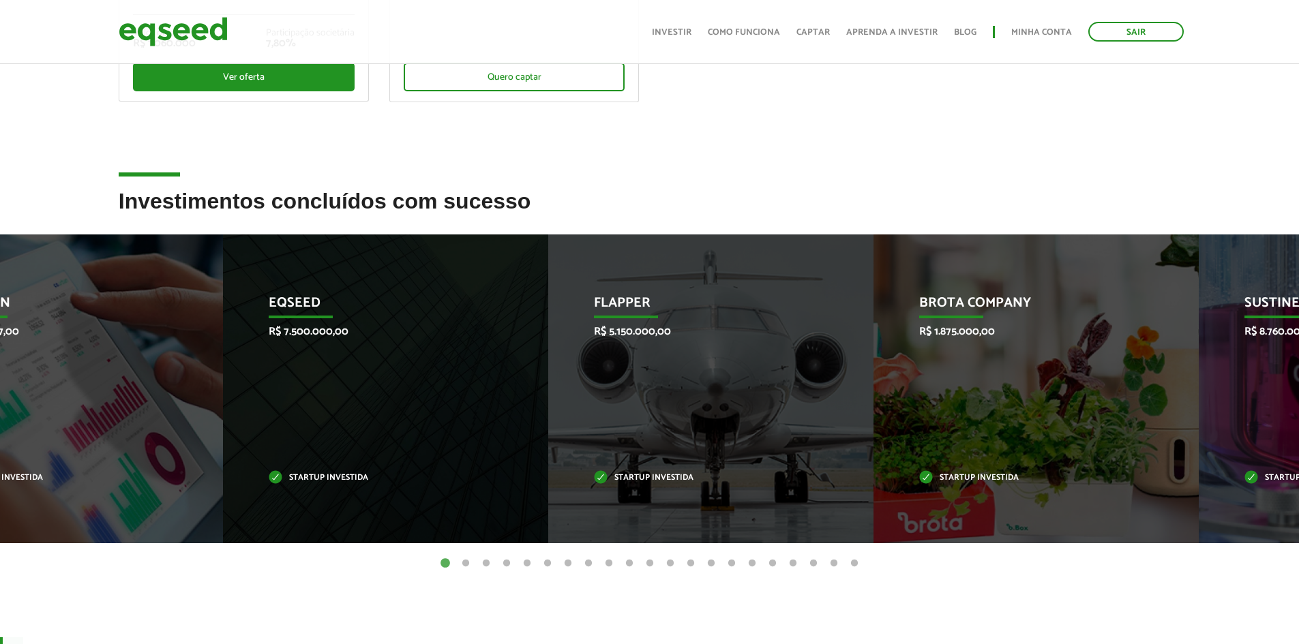
drag, startPoint x: 1282, startPoint y: 381, endPoint x: 856, endPoint y: 411, distance: 427.2
click at [856, 411] on li "Flapper R$ 5.150.000,00 Startup investida" at bounding box center [710, 389] width 325 height 309
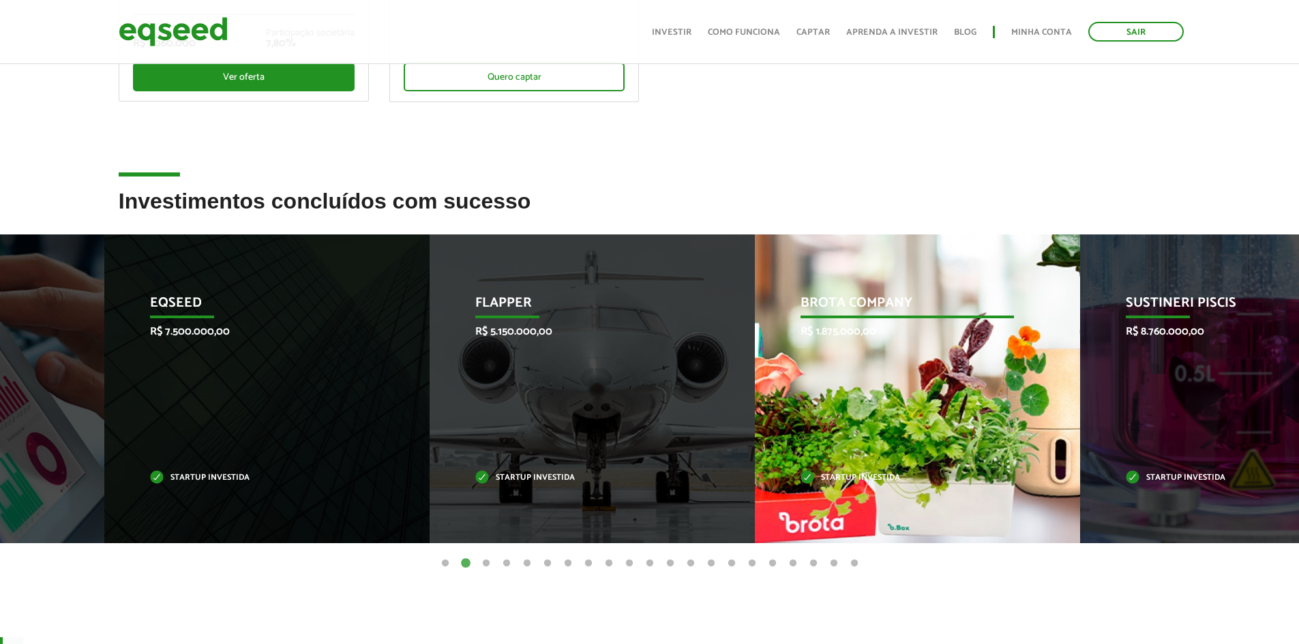
drag, startPoint x: 105, startPoint y: 367, endPoint x: 1002, endPoint y: 414, distance: 898.0
click at [966, 414] on div "Brota Company R$ 1.875.000,00 Startup investida" at bounding box center [907, 389] width 305 height 309
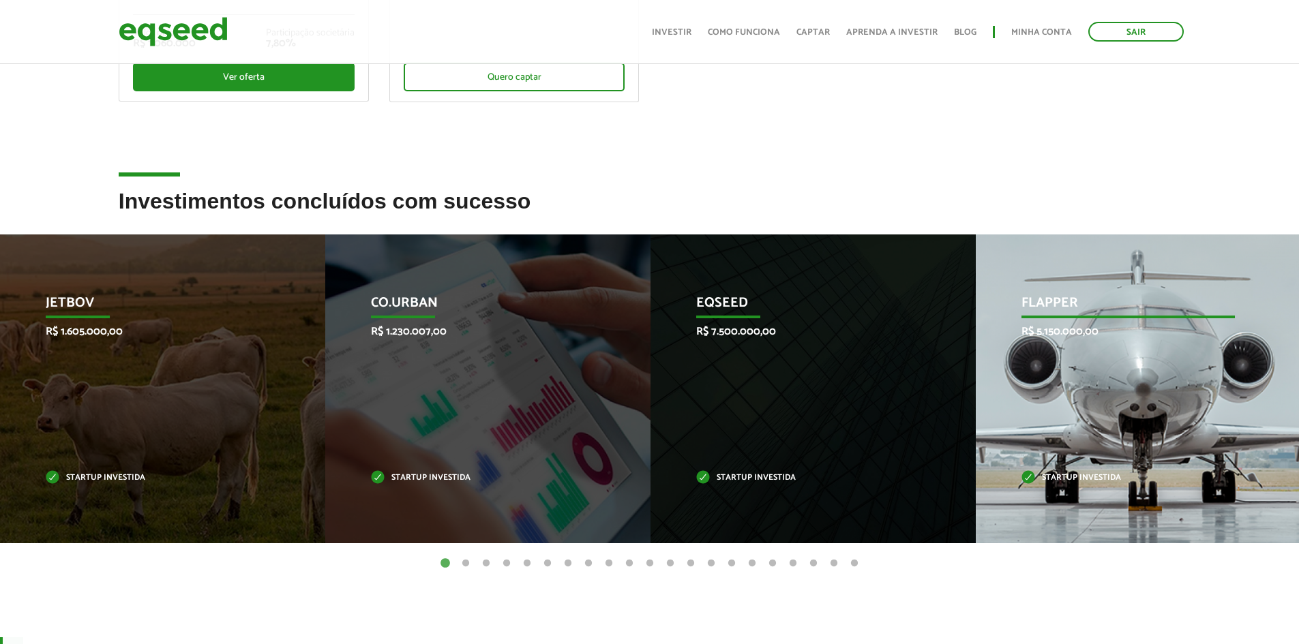
click at [1067, 382] on div "Flapper R$ 5.150.000,00 Startup investida" at bounding box center [1128, 389] width 305 height 309
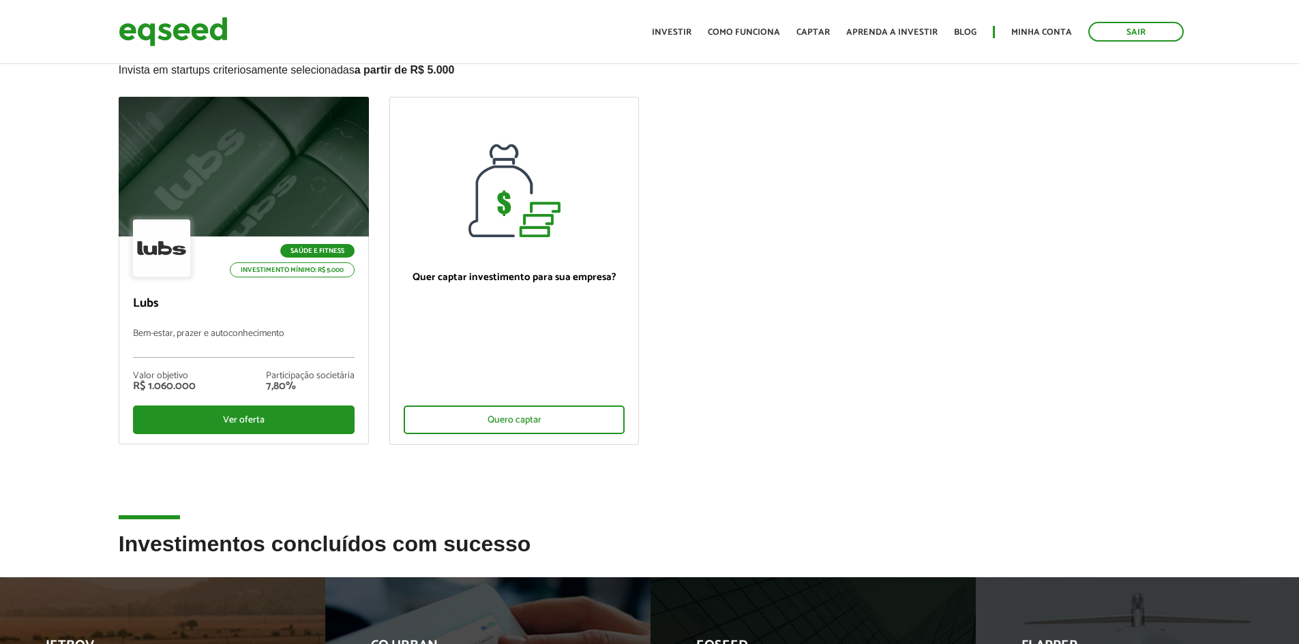
scroll to position [0, 0]
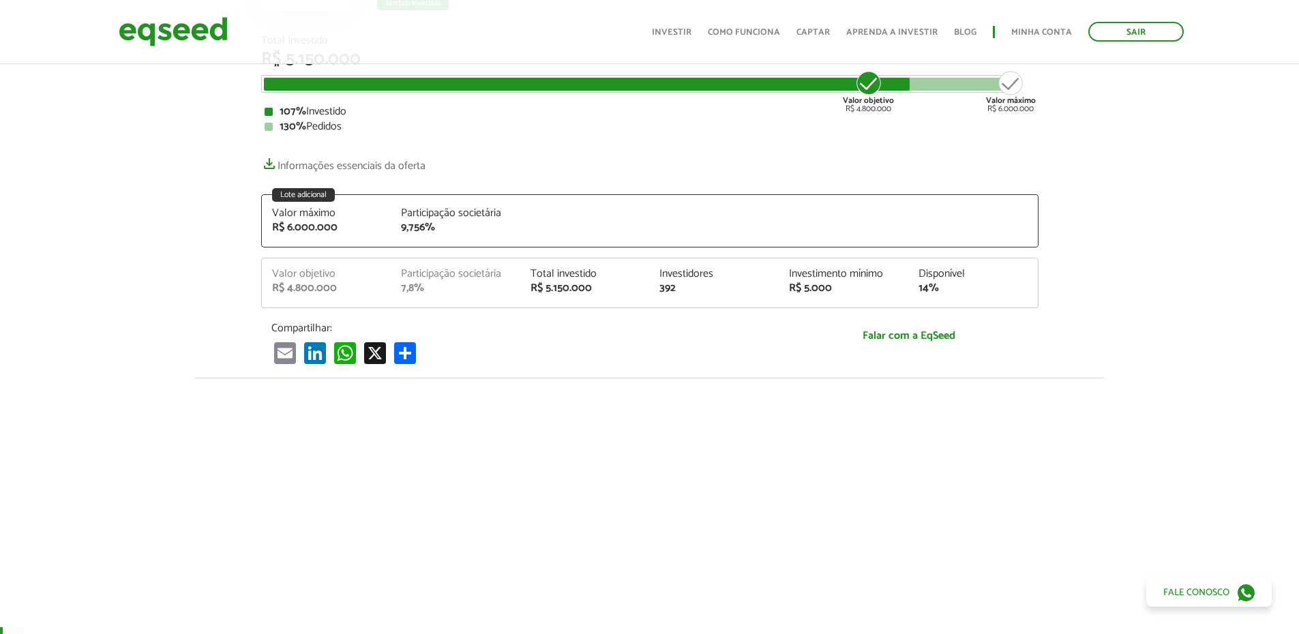
scroll to position [205, 0]
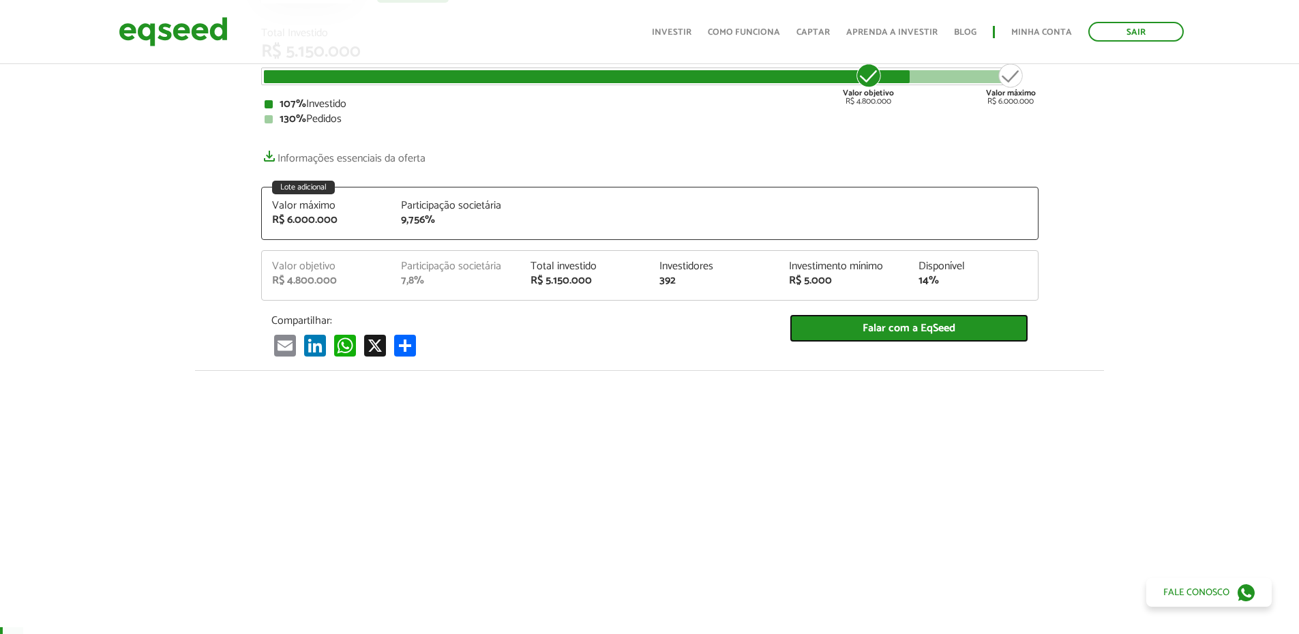
click at [900, 331] on link "Falar com a EqSeed" at bounding box center [909, 328] width 239 height 28
